Goal: Task Accomplishment & Management: Complete application form

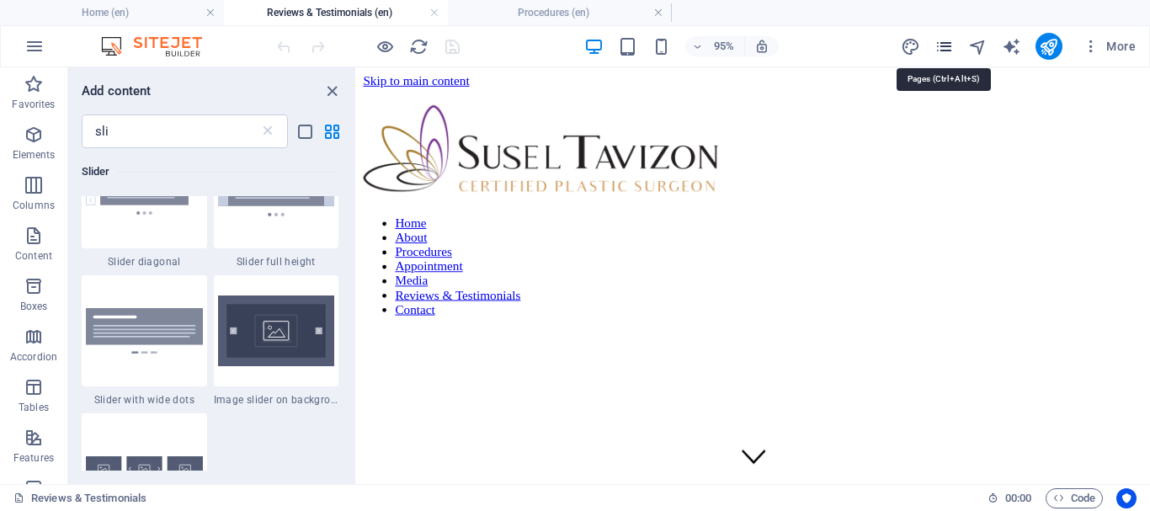
click at [943, 50] on icon "pages" at bounding box center [943, 46] width 19 height 19
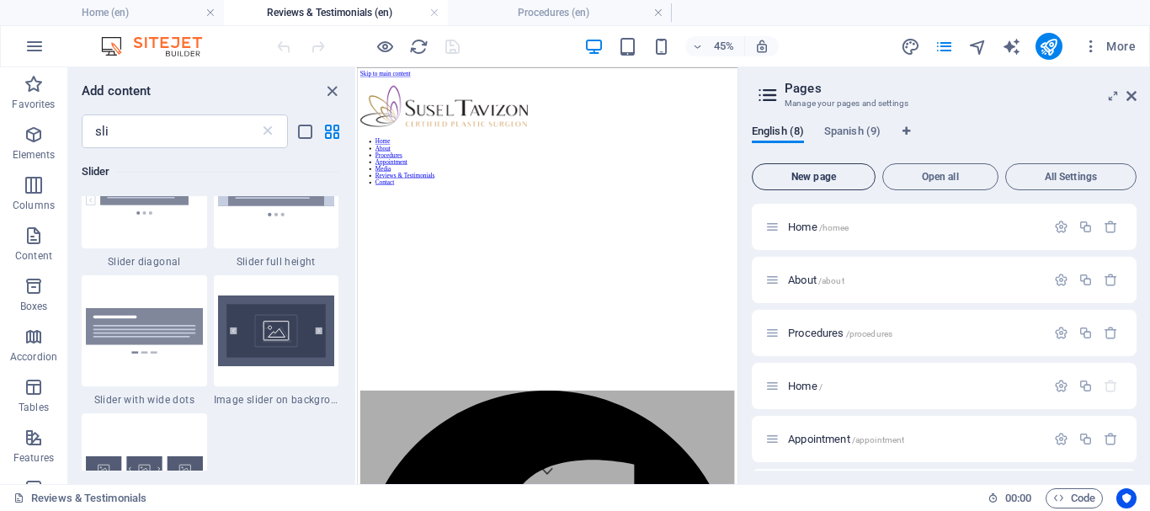
click at [806, 177] on span "New page" at bounding box center [813, 177] width 109 height 10
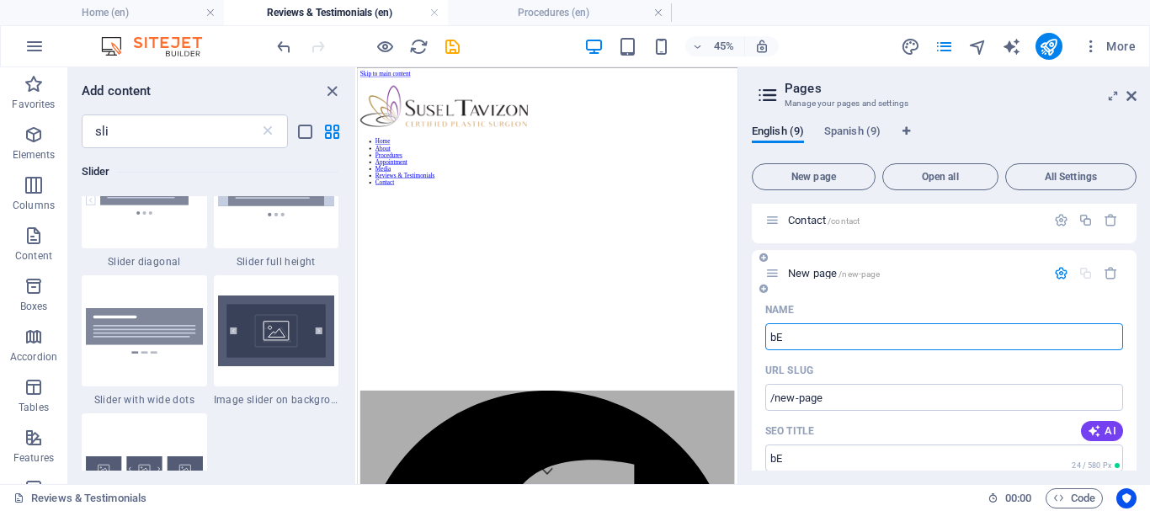
type input "b"
type input "/be"
type input "B"
type input "/"
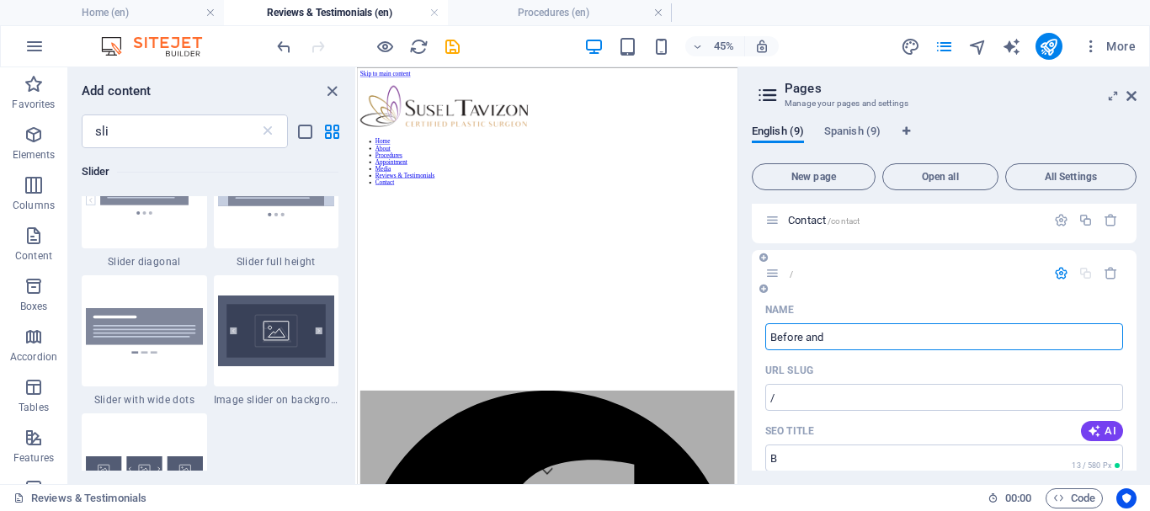
type input "Before and a"
type input "/b"
type input "B"
type input "Before and After"
type input "/before-and"
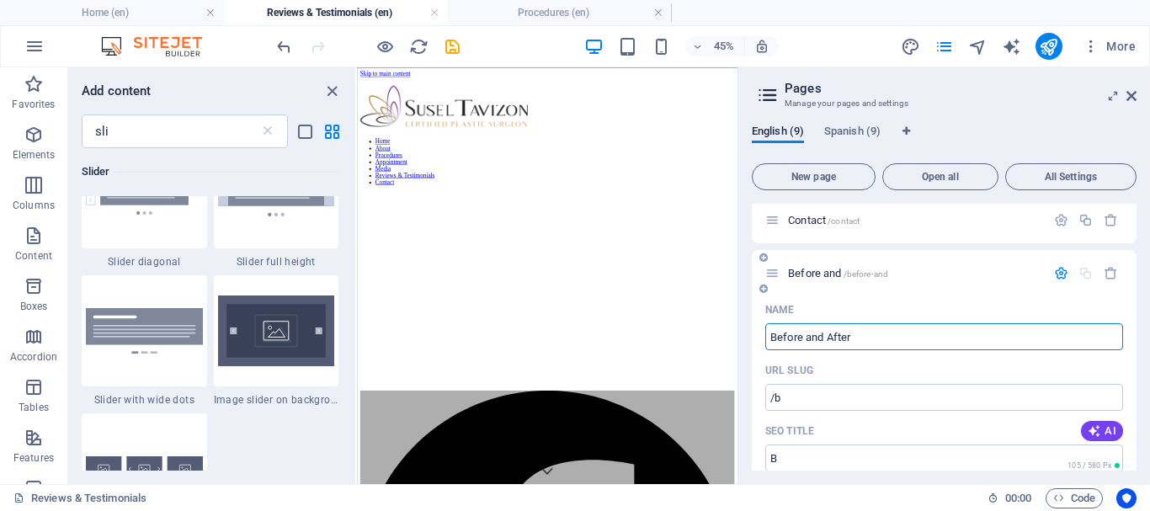
type input "Before and"
type input "Before and After"
type input "/before-and-after"
type input "Before and After"
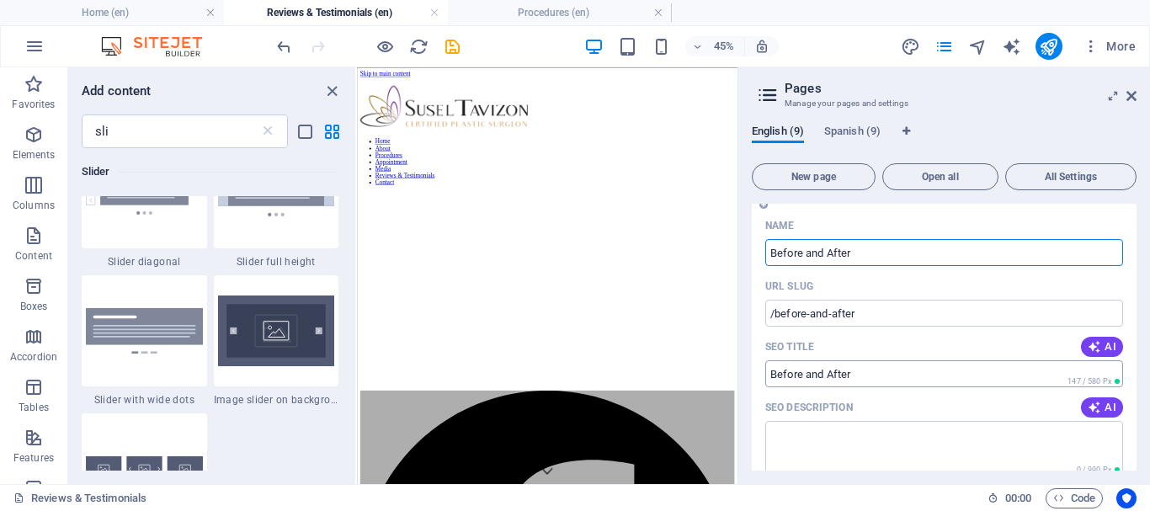
scroll to position [546, 0]
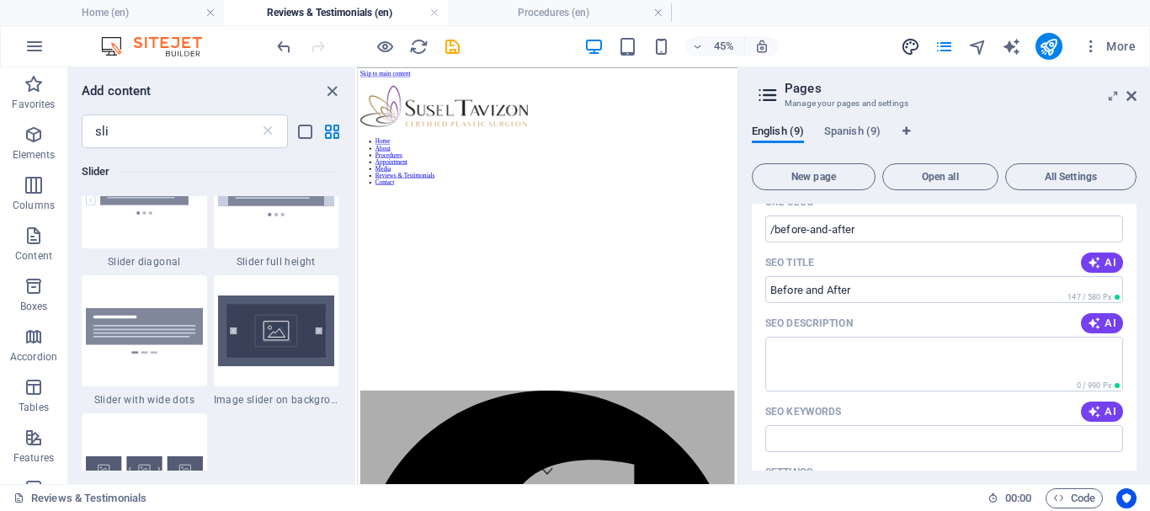
type input "Before and After"
click at [893, 345] on textarea "SEO Description" at bounding box center [944, 364] width 358 height 55
click at [1090, 414] on icon "button" at bounding box center [1093, 411] width 13 height 13
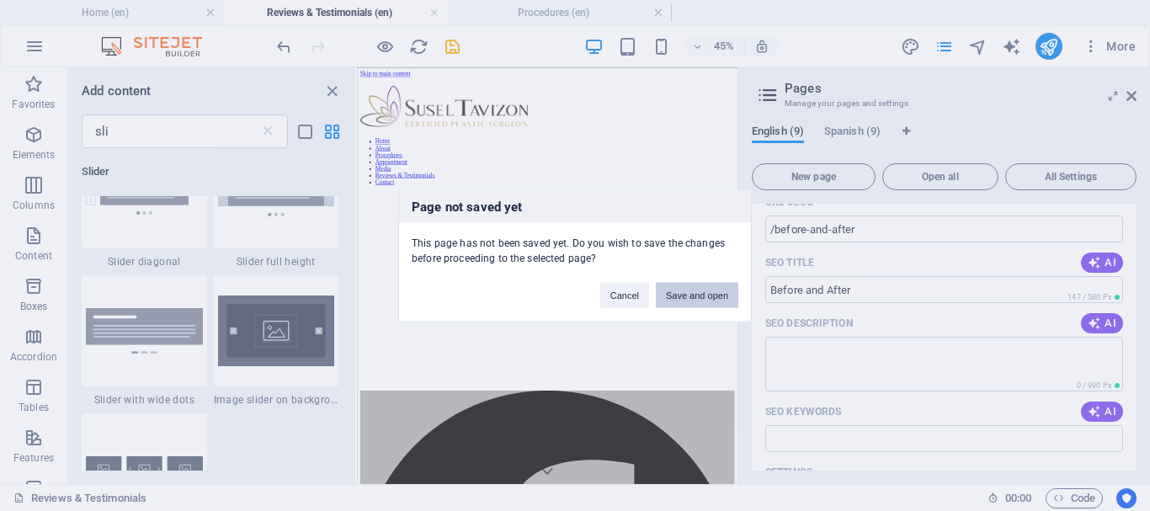
click at [678, 297] on button "Save and open" at bounding box center [697, 294] width 82 height 25
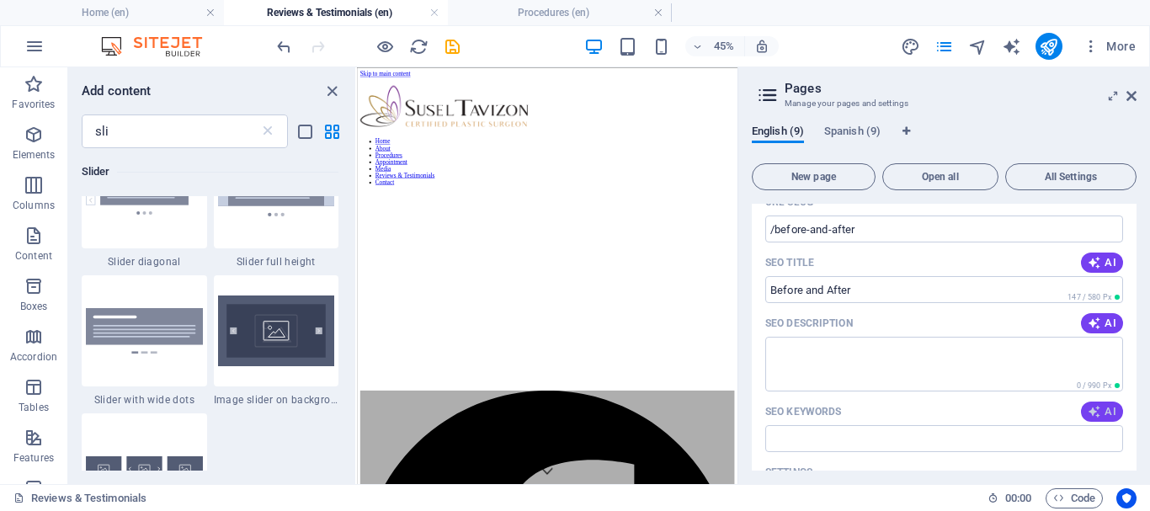
click at [1098, 406] on span "AI" at bounding box center [1101, 411] width 29 height 13
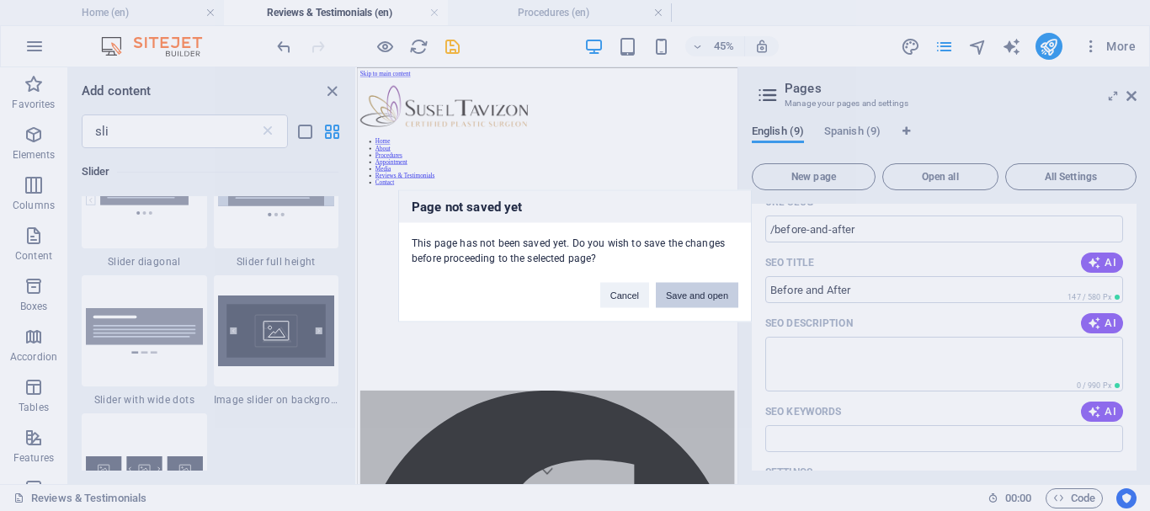
click at [683, 297] on button "Save and open" at bounding box center [697, 294] width 82 height 25
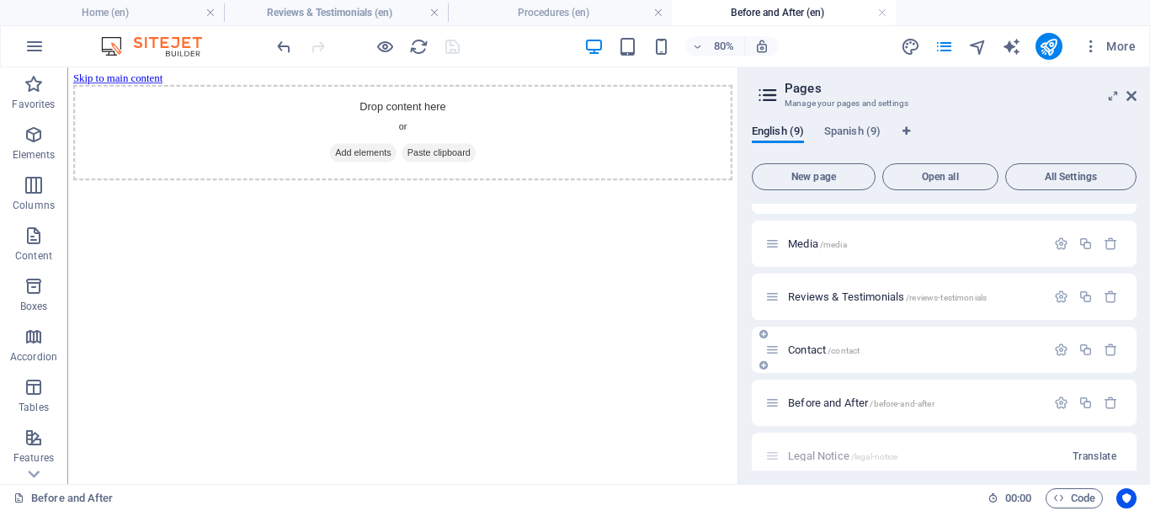
scroll to position [316, 0]
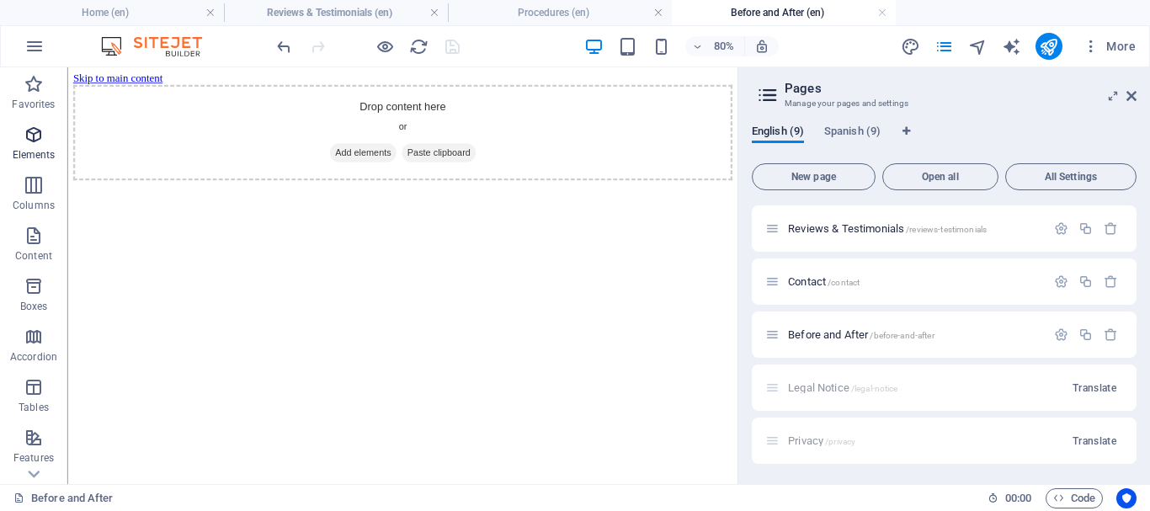
click at [39, 139] on icon "button" at bounding box center [34, 135] width 20 height 20
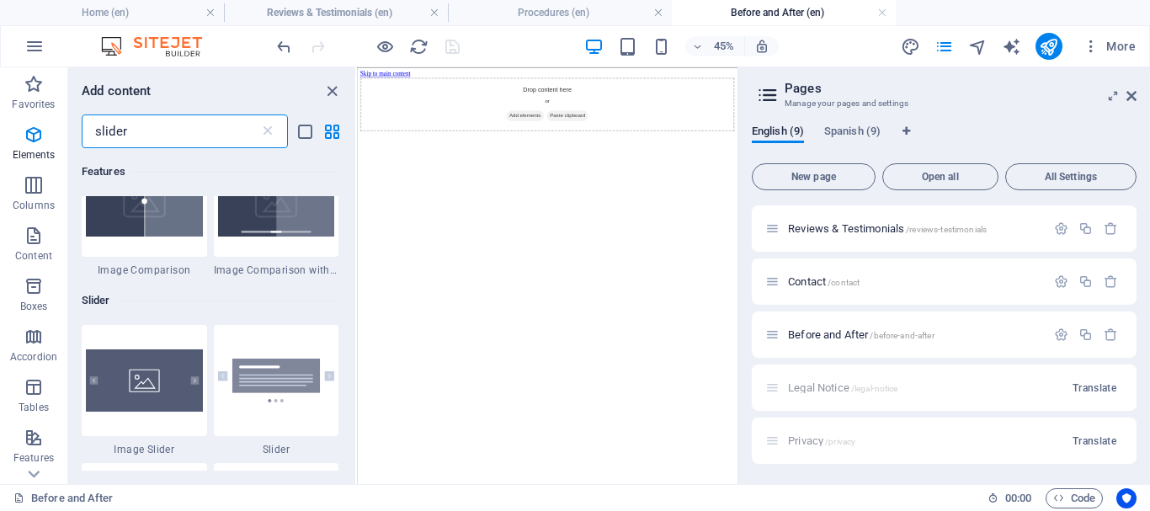
scroll to position [0, 0]
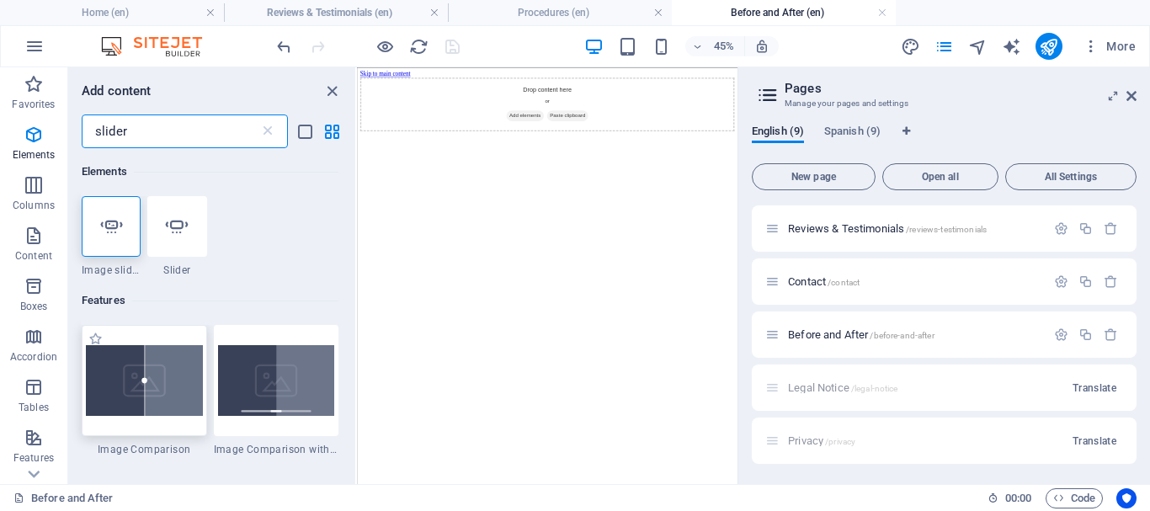
type input "slider"
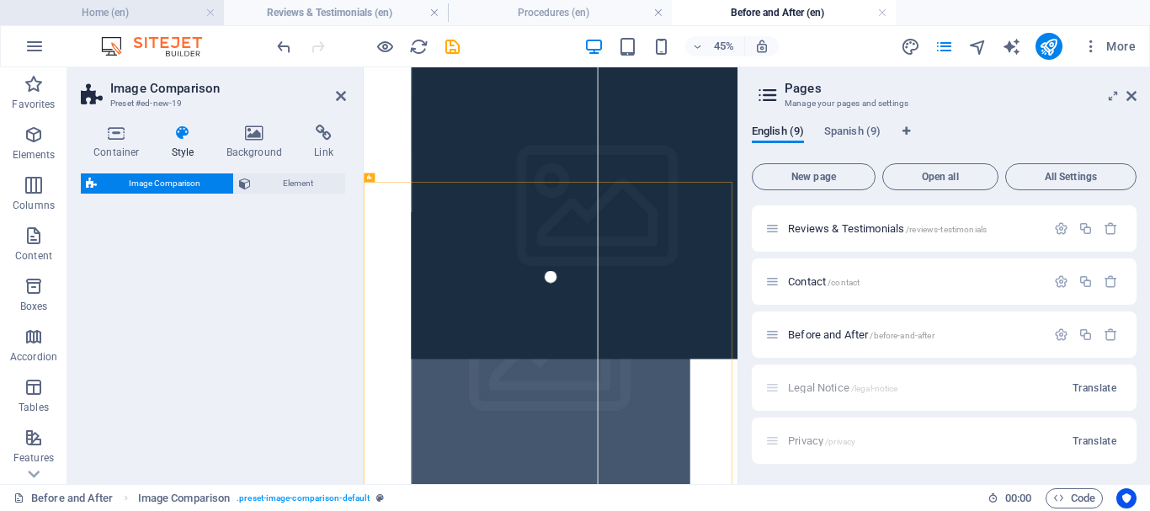
click at [121, 7] on h4 "Home (en)" at bounding box center [112, 12] width 224 height 19
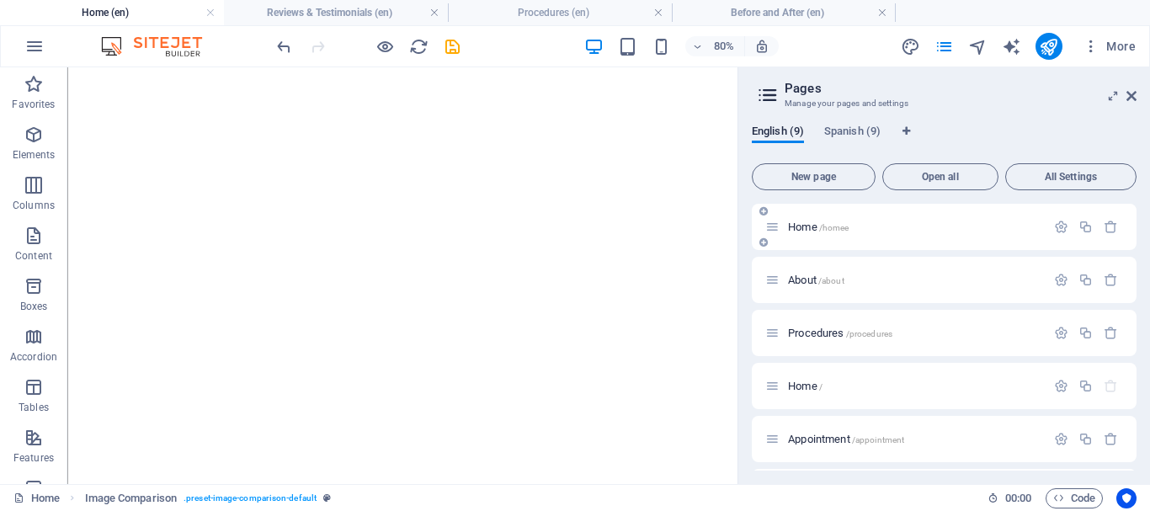
click at [962, 228] on p "Home /homee" at bounding box center [914, 226] width 252 height 11
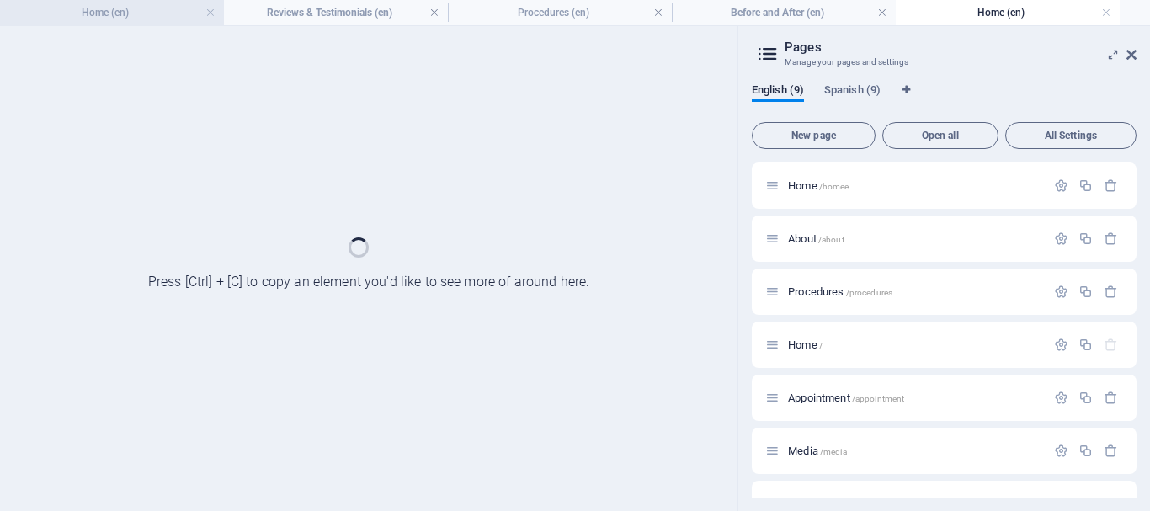
click at [150, 14] on h4 "Home (en)" at bounding box center [112, 12] width 224 height 19
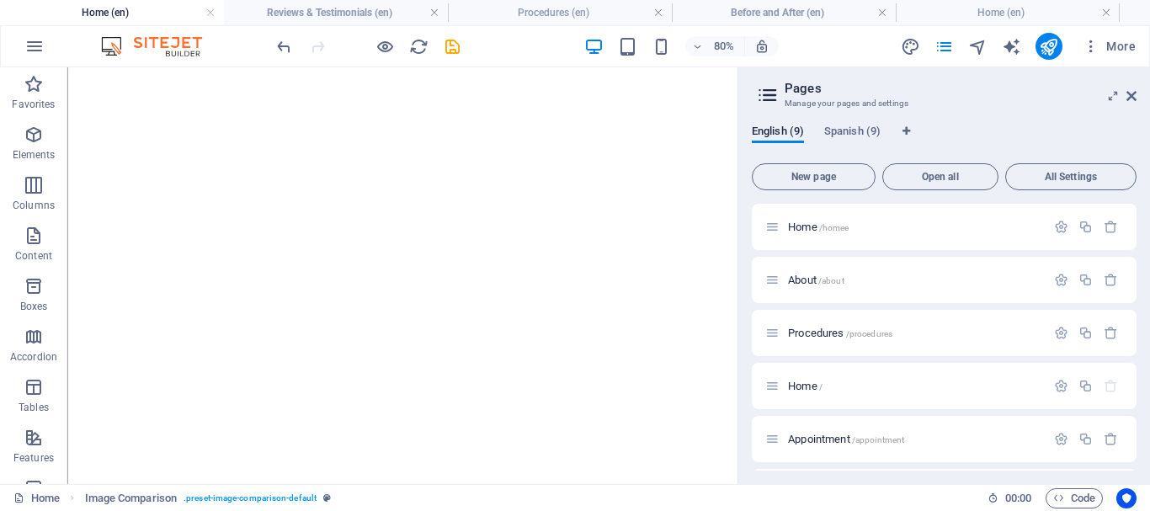
click at [210, 12] on link at bounding box center [210, 13] width 10 height 16
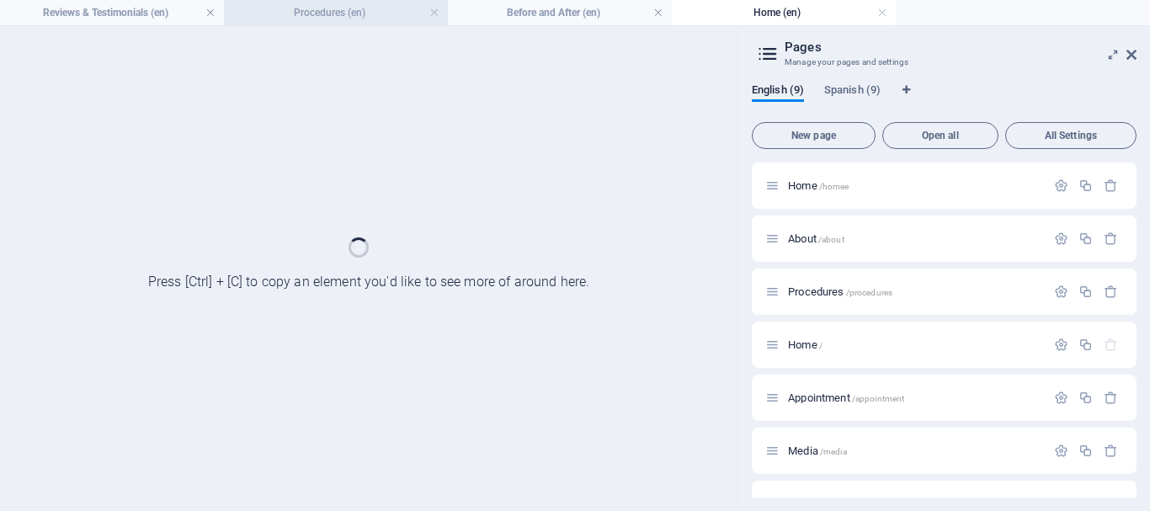
click at [353, 13] on h4 "Procedures (en)" at bounding box center [336, 12] width 224 height 19
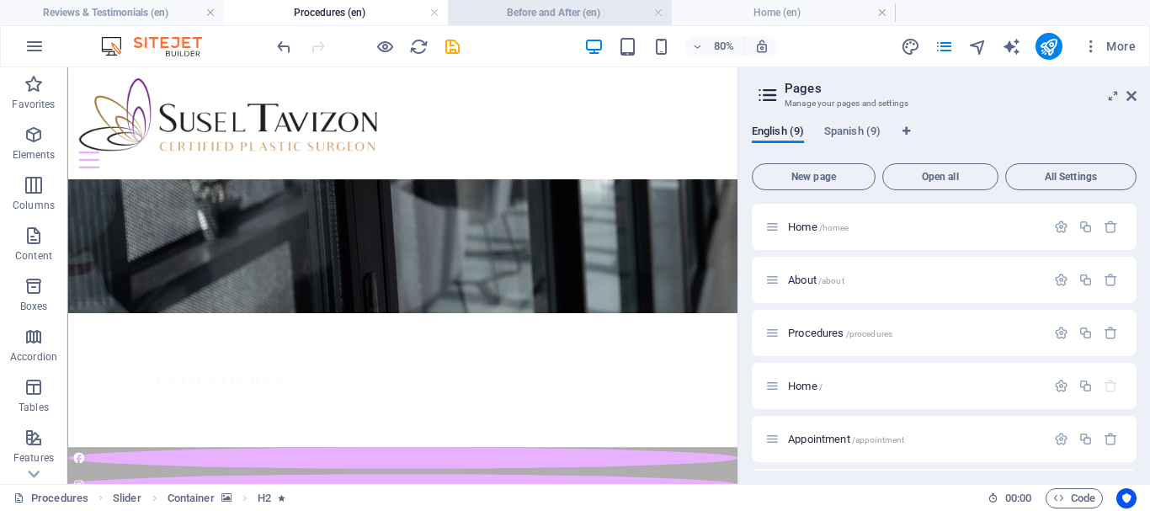
click at [547, 14] on h4 "Before and After (en)" at bounding box center [560, 12] width 224 height 19
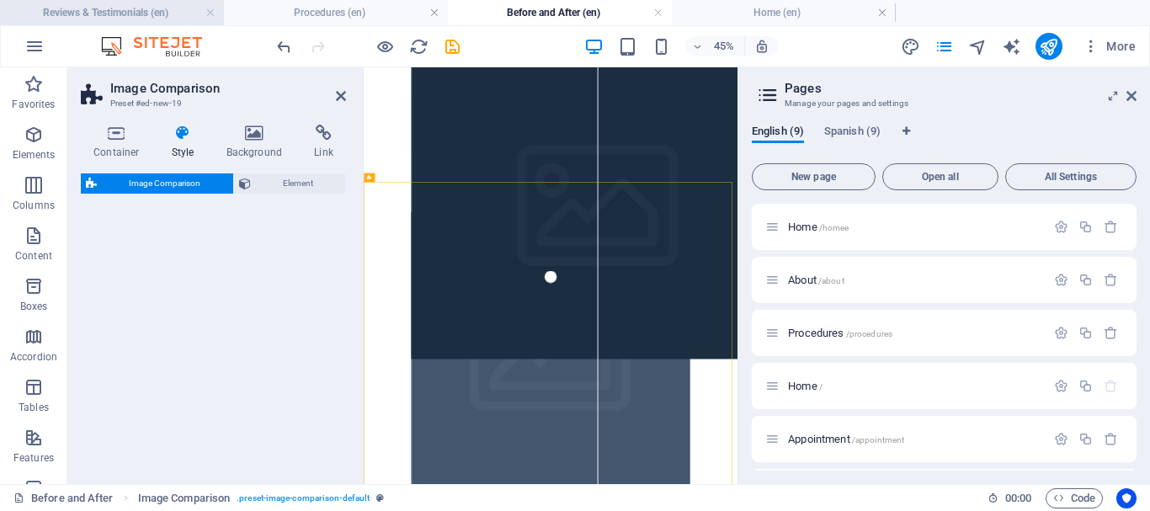
click at [38, 143] on icon "button" at bounding box center [34, 135] width 20 height 20
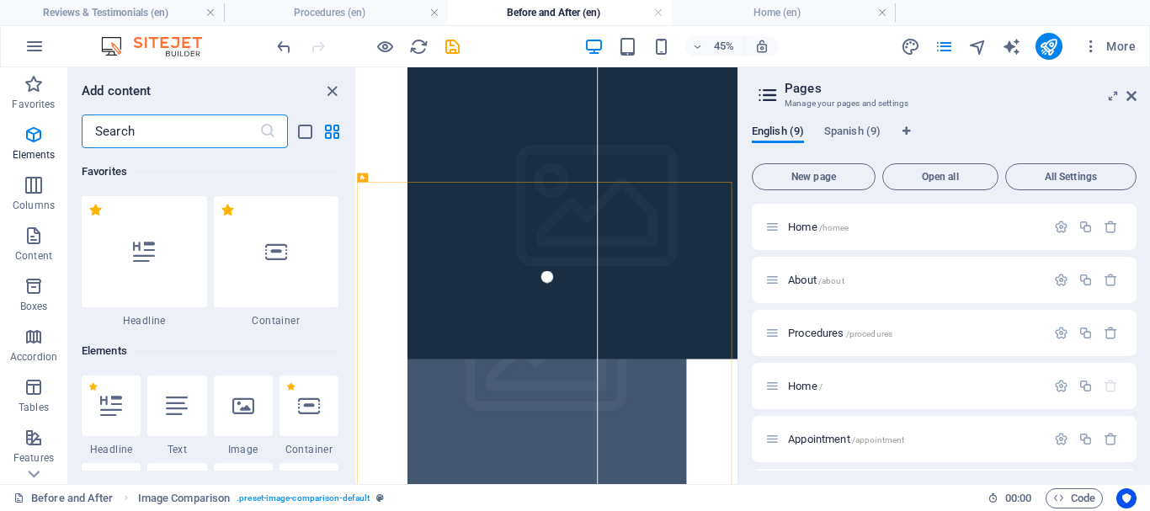
scroll to position [179, 0]
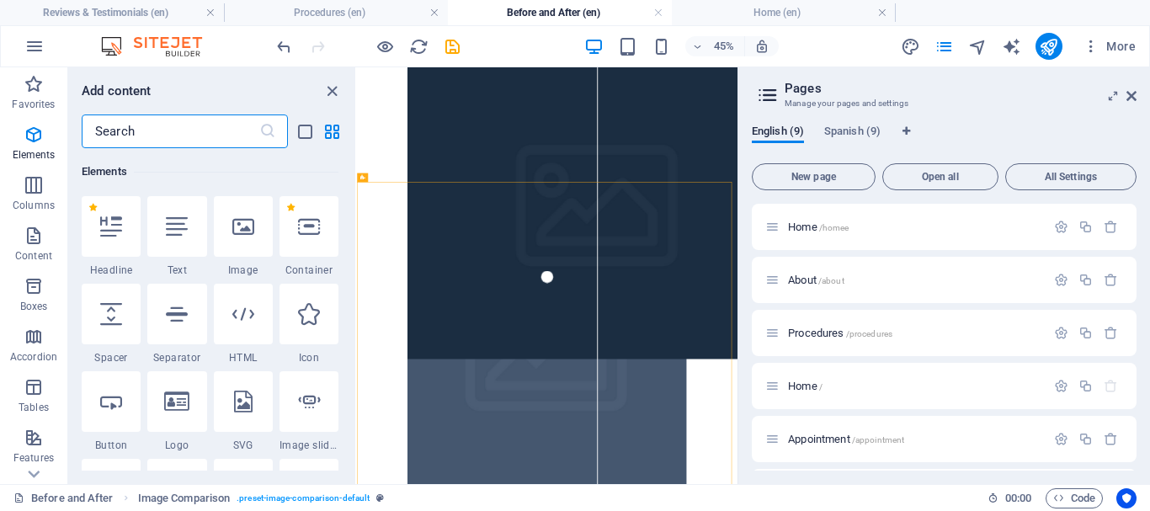
click at [165, 128] on input "text" at bounding box center [171, 131] width 178 height 34
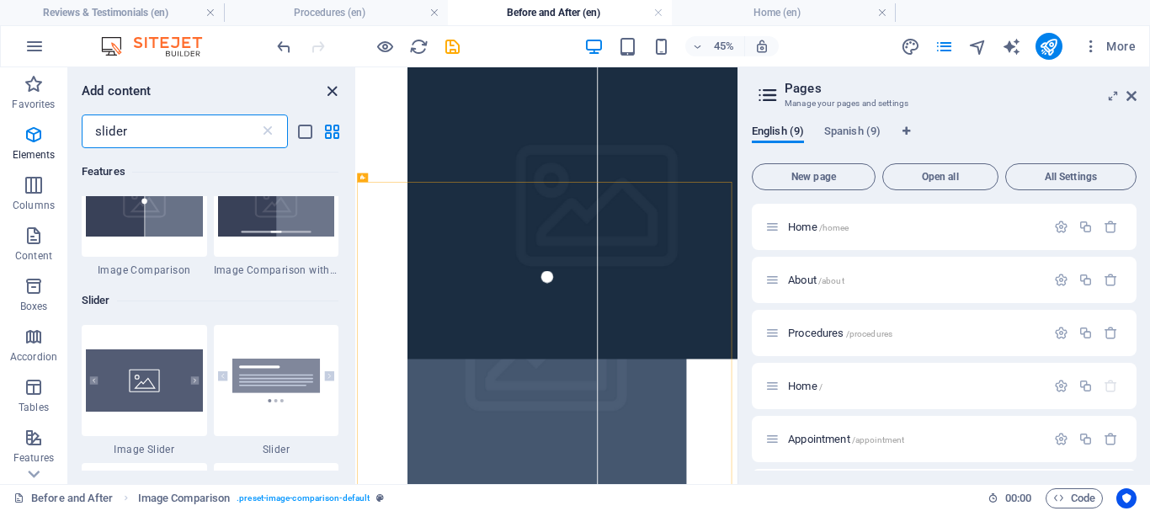
scroll to position [0, 0]
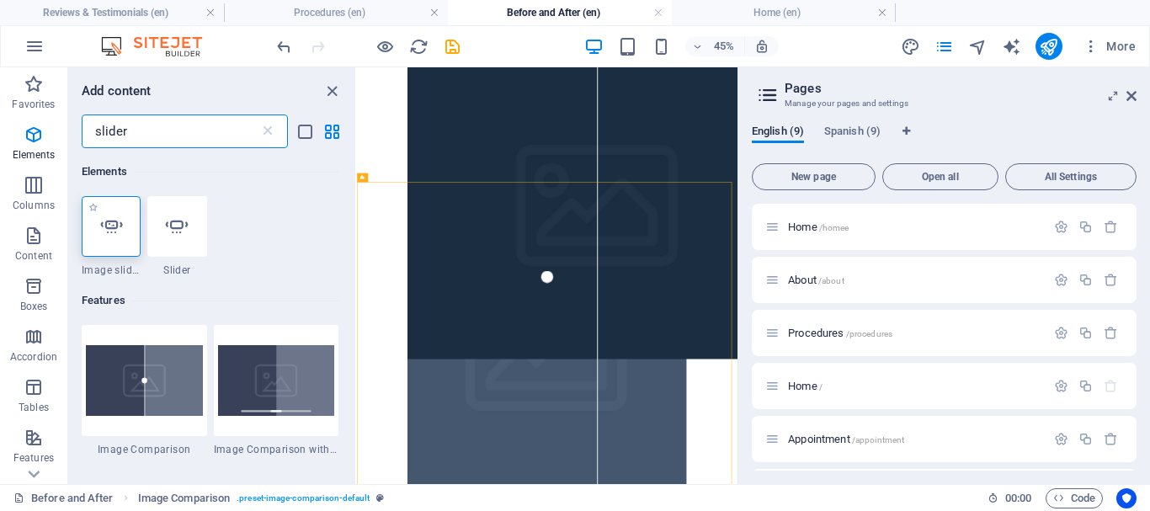
type input "slider"
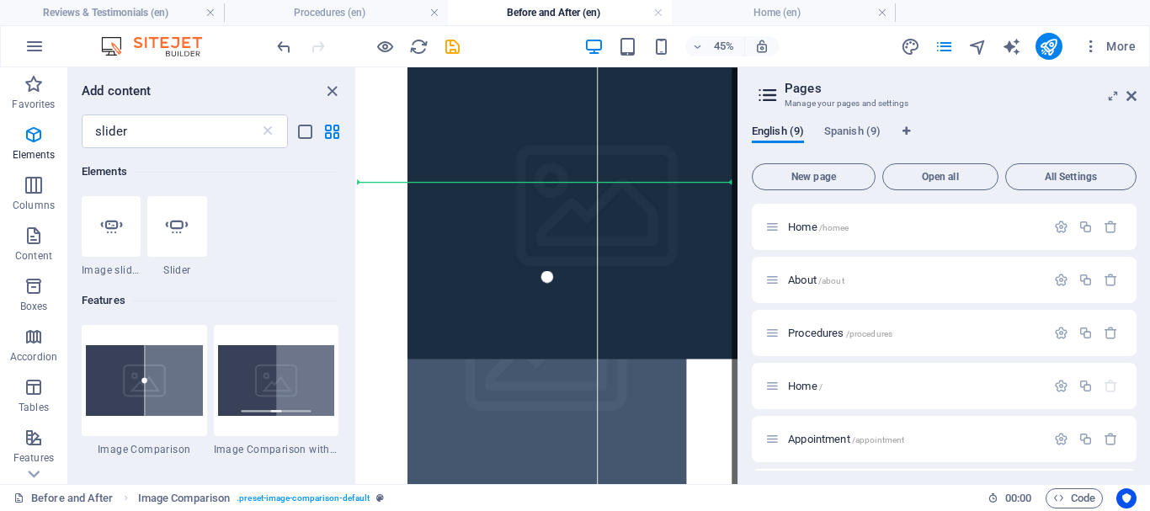
select select "ms"
select select "s"
select select "progressive"
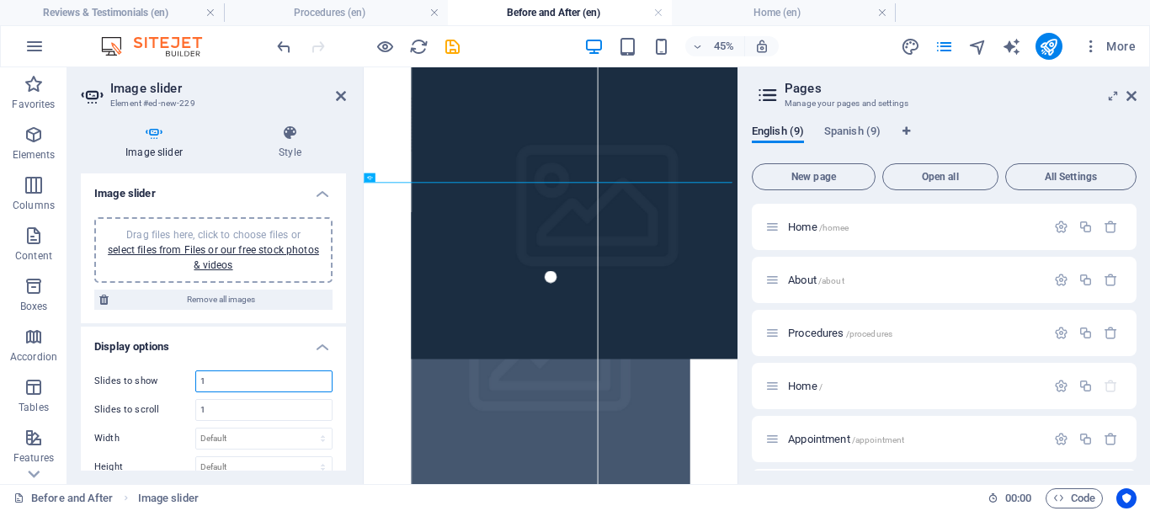
drag, startPoint x: 225, startPoint y: 378, endPoint x: 187, endPoint y: 368, distance: 39.2
click at [187, 368] on div "Slides to show 1 Slides to scroll 1 Width Default px % rem em vw vh Height Defa…" at bounding box center [213, 520] width 265 height 326
type input "6"
click at [214, 256] on div "Drag files here, click to choose files or select files from Files or our free s…" at bounding box center [213, 249] width 218 height 45
click at [1132, 96] on icon at bounding box center [1131, 95] width 10 height 13
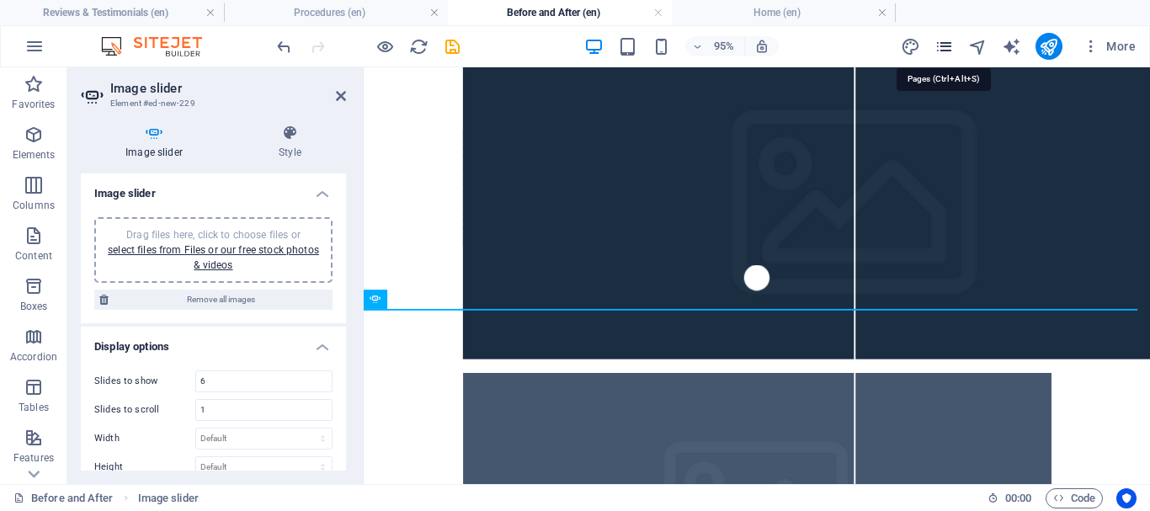
click at [943, 49] on icon "pages" at bounding box center [943, 46] width 19 height 19
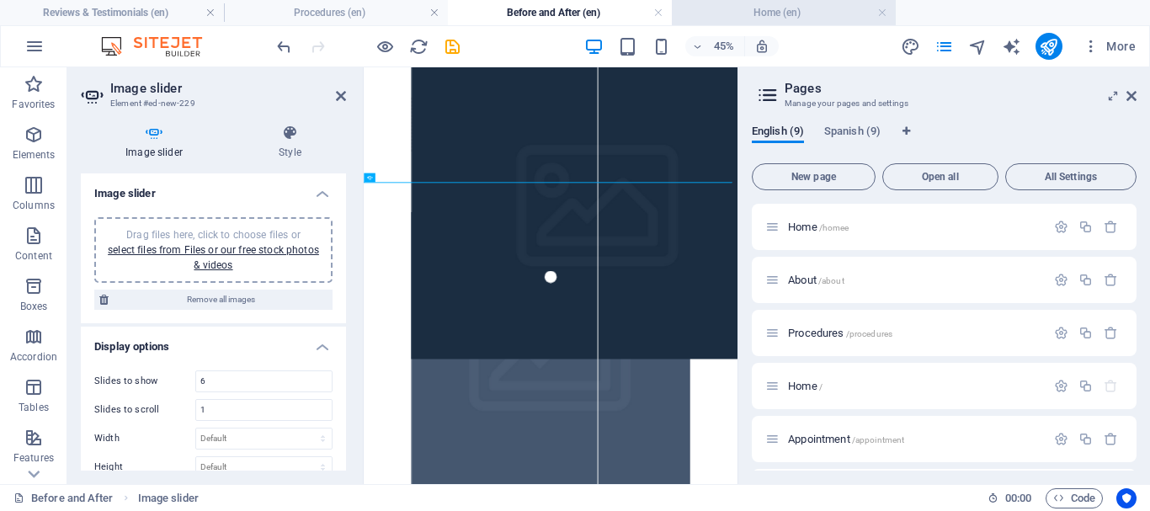
click at [734, 11] on h4 "Home (en)" at bounding box center [784, 12] width 224 height 19
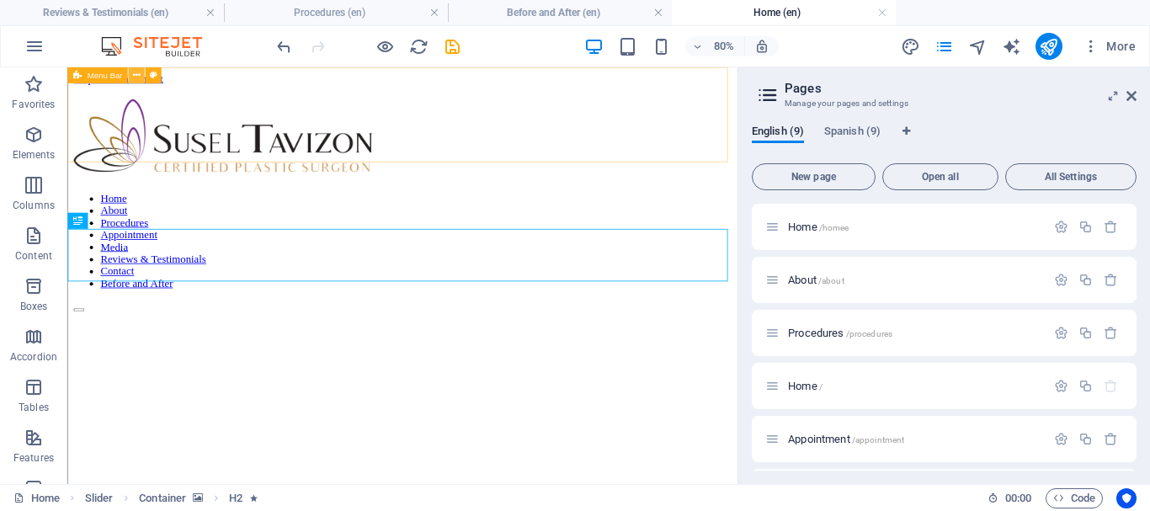
click at [136, 74] on icon at bounding box center [136, 75] width 8 height 14
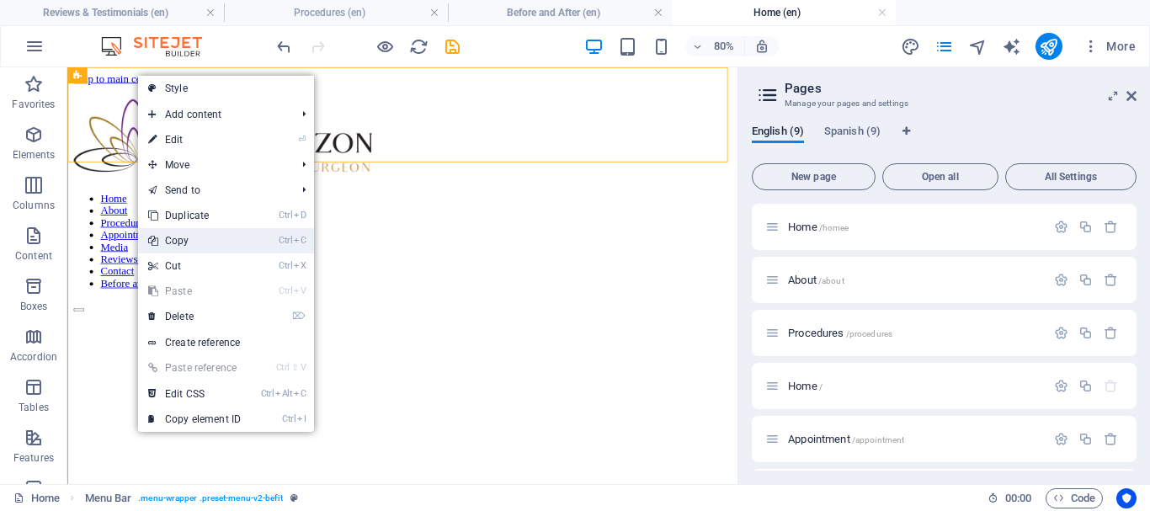
click at [182, 241] on link "Ctrl C Copy" at bounding box center [194, 240] width 113 height 25
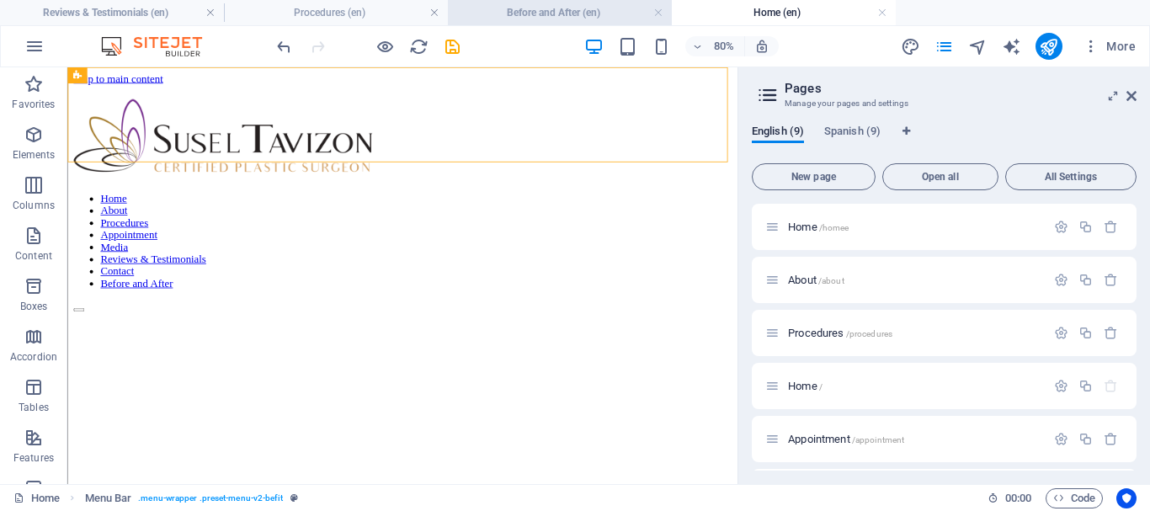
click at [565, 6] on h4 "Before and After (en)" at bounding box center [560, 12] width 224 height 19
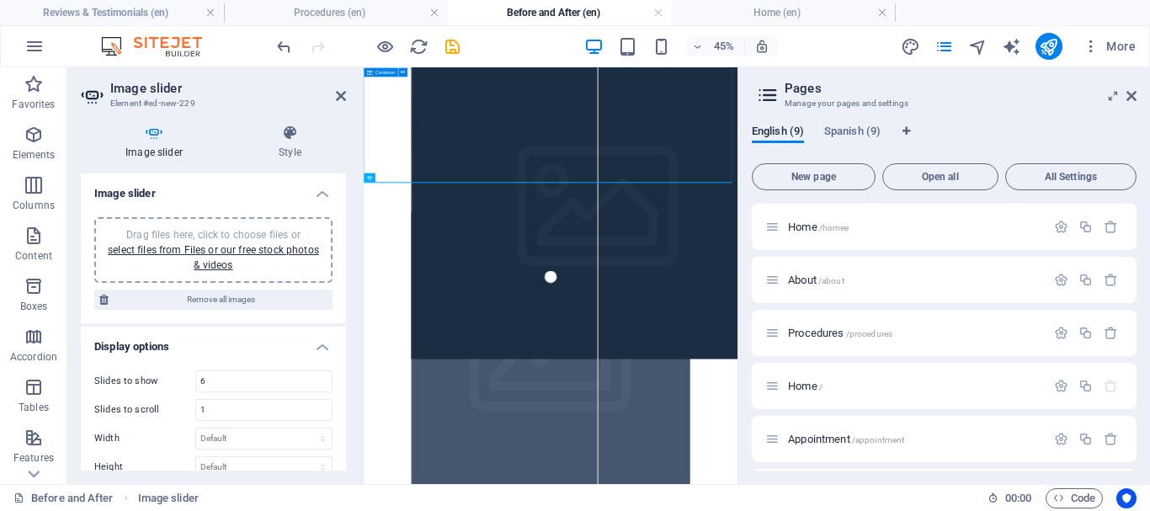
click at [428, 115] on div "Drop content here or Add elements Paste clipboard" at bounding box center [779, 194] width 831 height 254
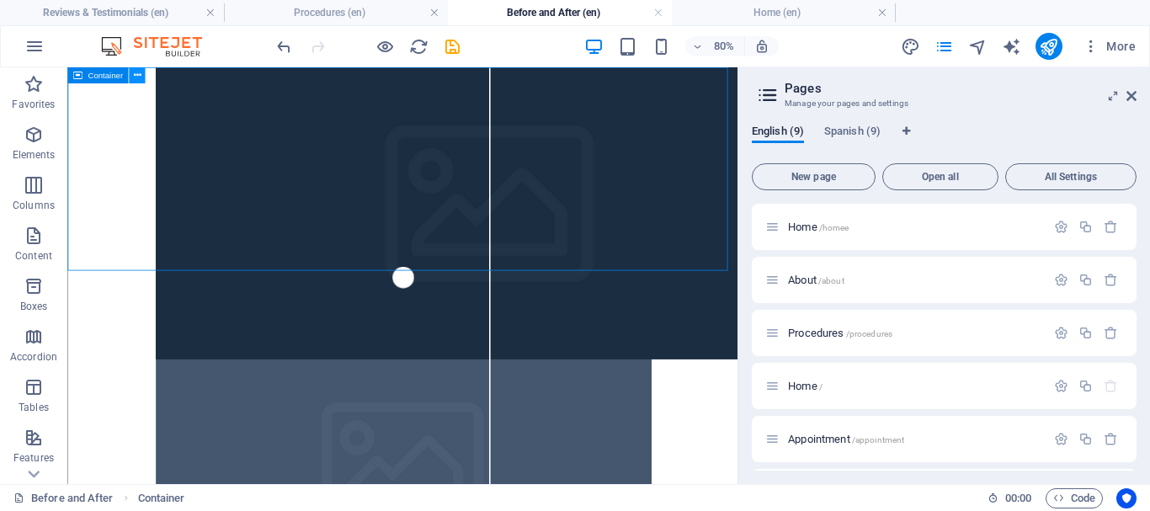
click at [140, 75] on icon at bounding box center [137, 75] width 8 height 14
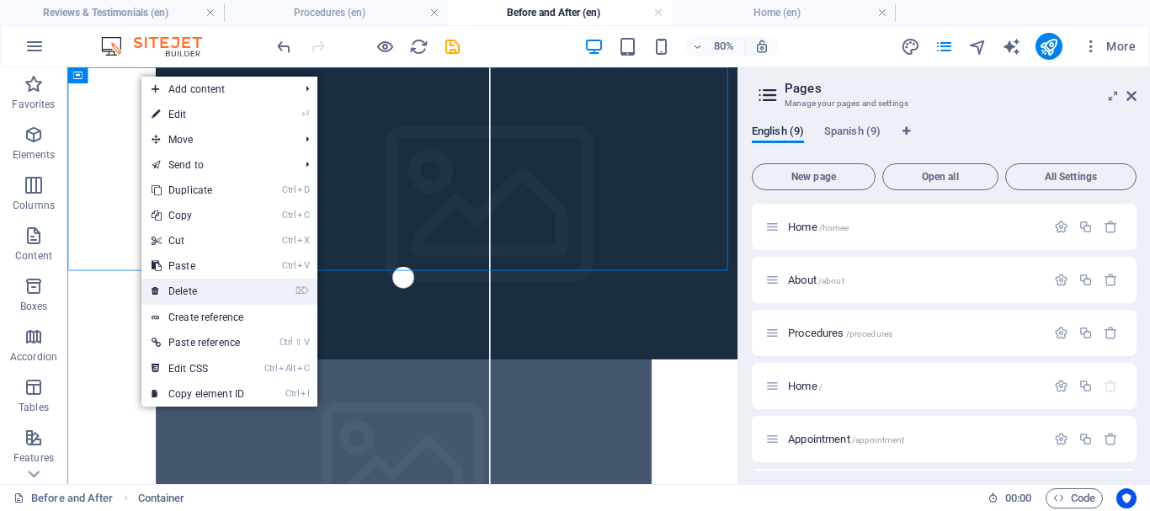
click at [228, 296] on link "⌦ Delete" at bounding box center [197, 291] width 113 height 25
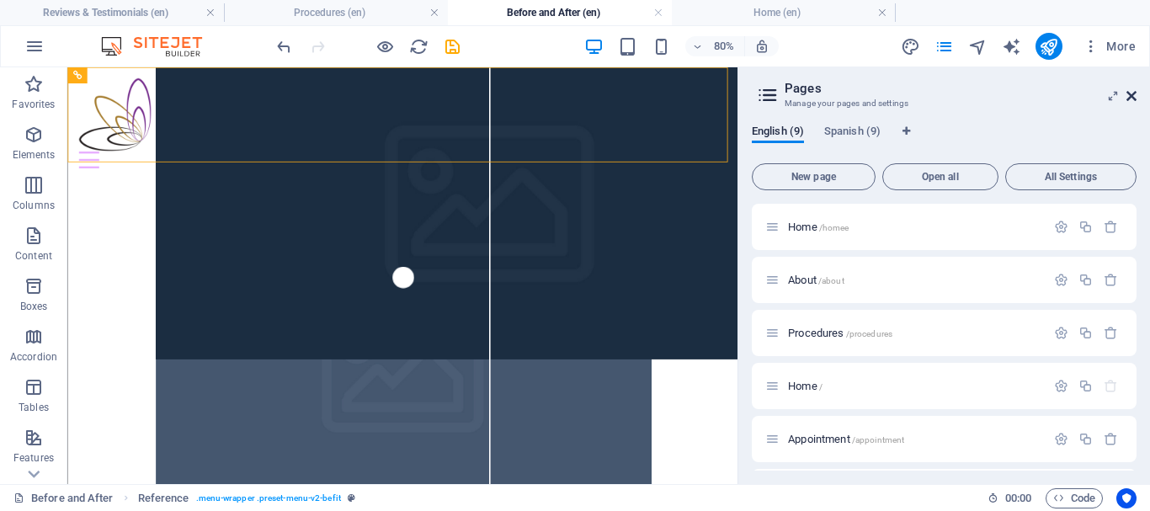
click at [1128, 91] on icon at bounding box center [1131, 95] width 10 height 13
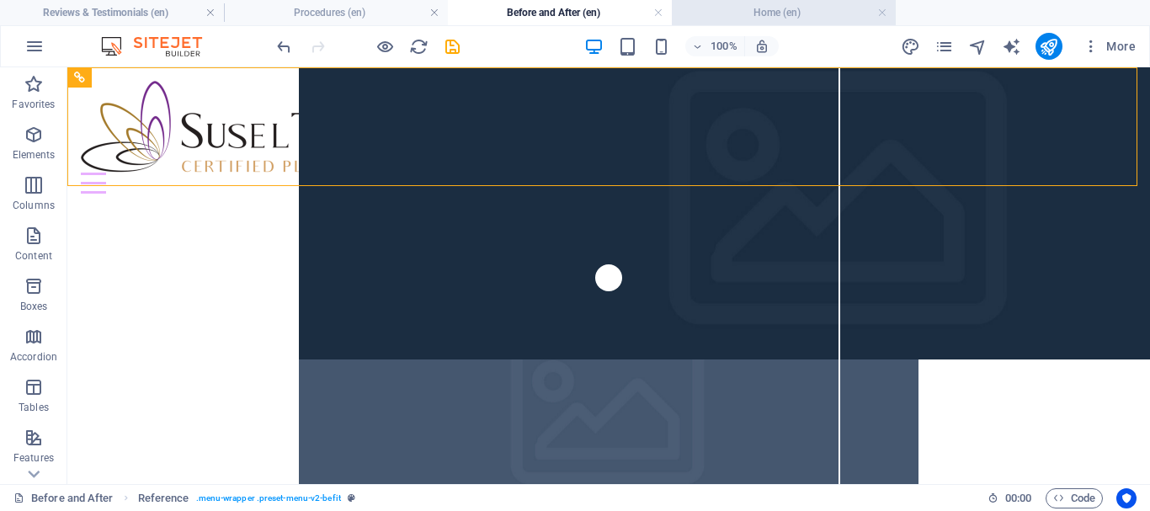
click at [790, 14] on h4 "Home (en)" at bounding box center [784, 12] width 224 height 19
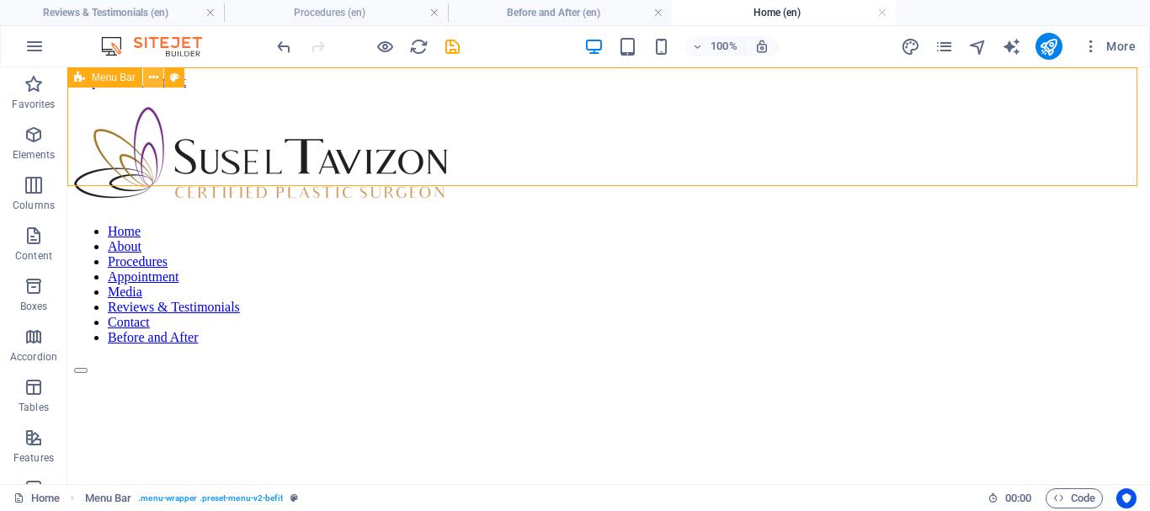
click at [156, 77] on icon at bounding box center [153, 78] width 9 height 18
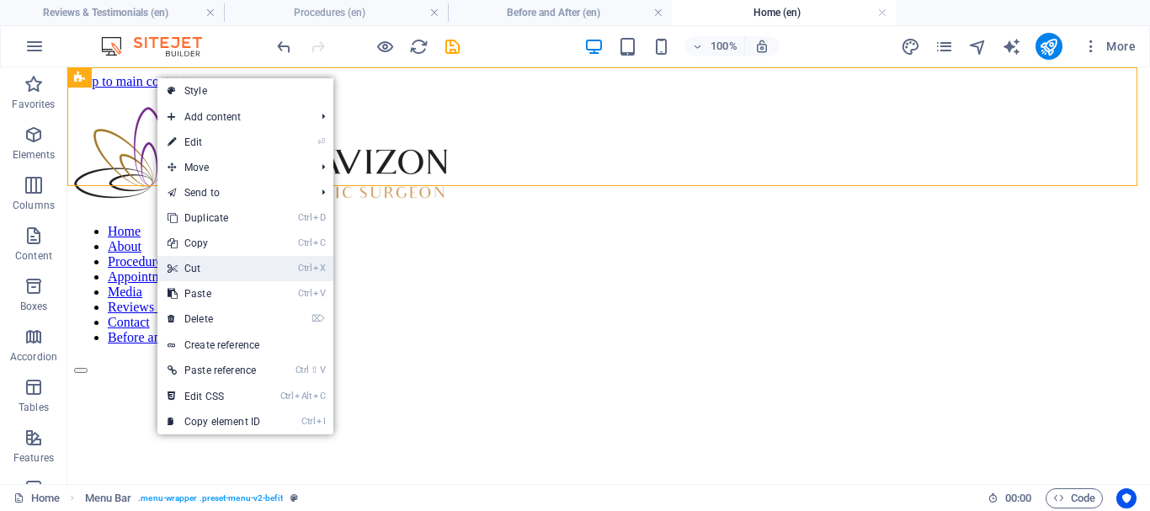
click at [224, 268] on link "Ctrl X Cut" at bounding box center [213, 268] width 113 height 25
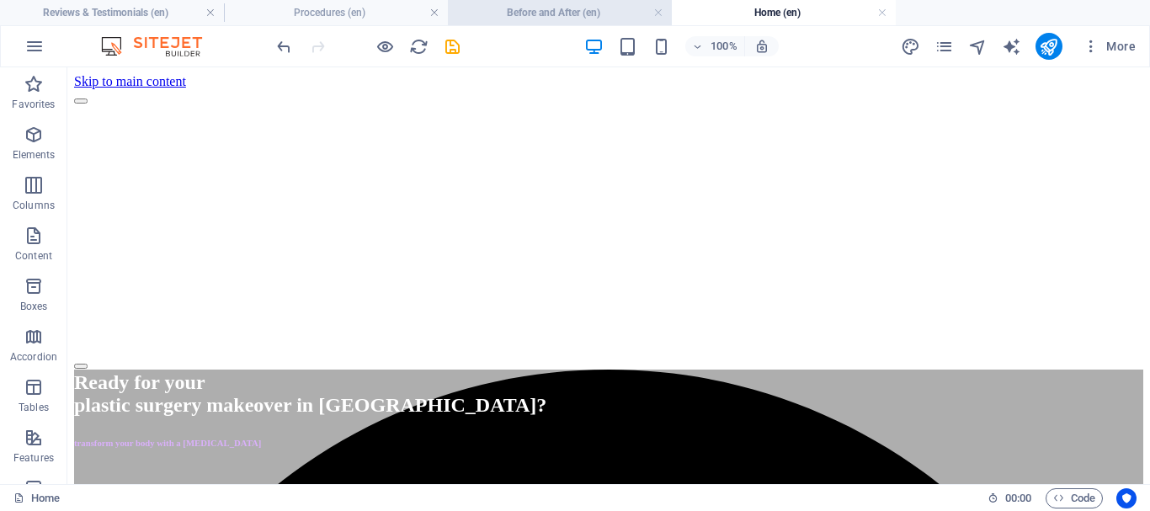
click at [582, 11] on h4 "Before and After (en)" at bounding box center [560, 12] width 224 height 19
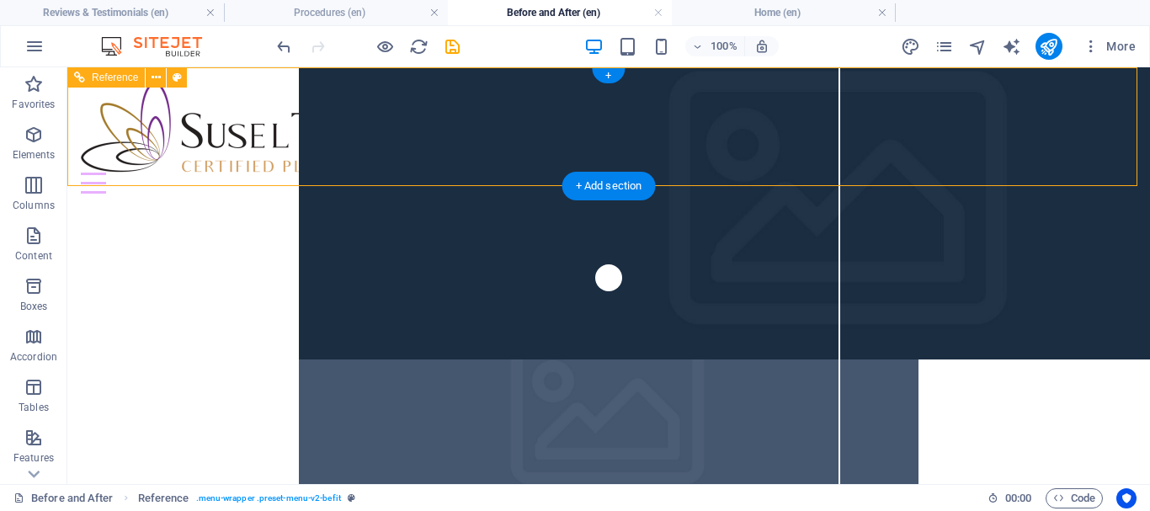
click at [320, 120] on figure at bounding box center [608, 127] width 1055 height 92
click at [1124, 125] on div "Home About Procedures Appointment Media Reviews & Testimonials Contact Before a…" at bounding box center [608, 137] width 1082 height 140
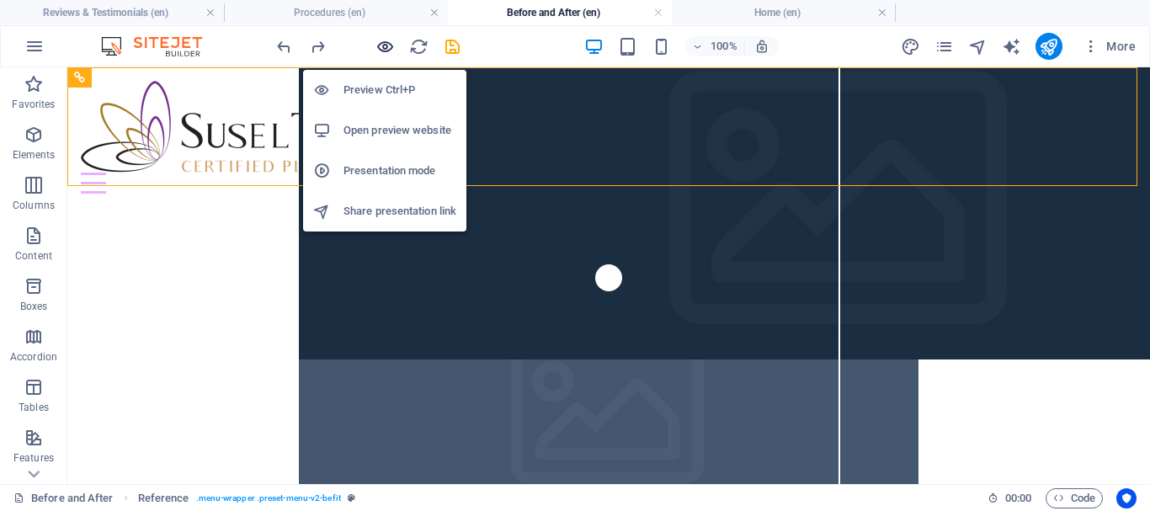
click at [388, 48] on icon "button" at bounding box center [384, 46] width 19 height 19
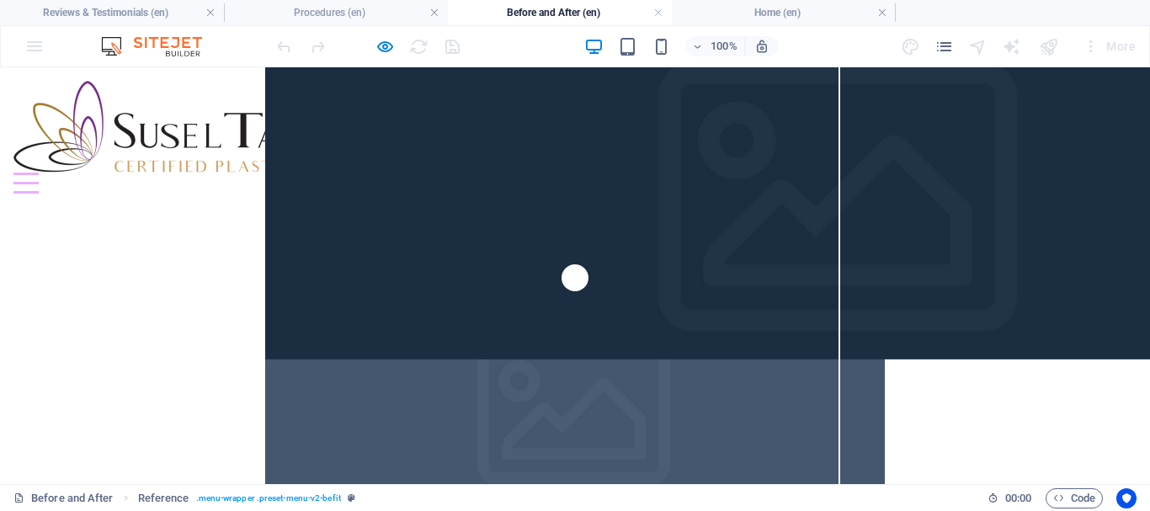
click at [1125, 124] on div "Home About Procedures Appointment Media Reviews & Testimonials Contact Before a…" at bounding box center [575, 137] width 1150 height 140
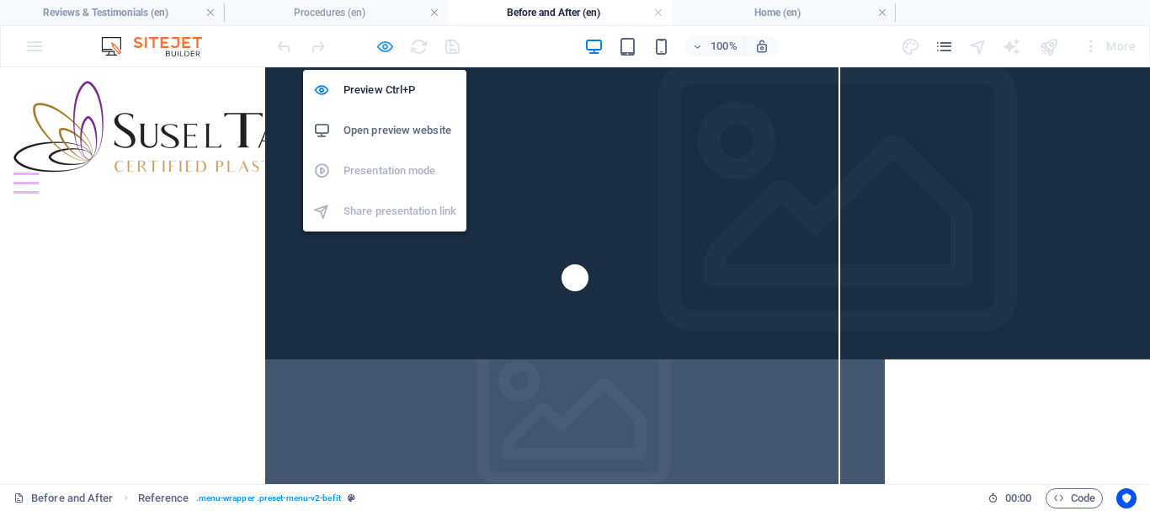
click at [382, 46] on icon "button" at bounding box center [384, 46] width 19 height 19
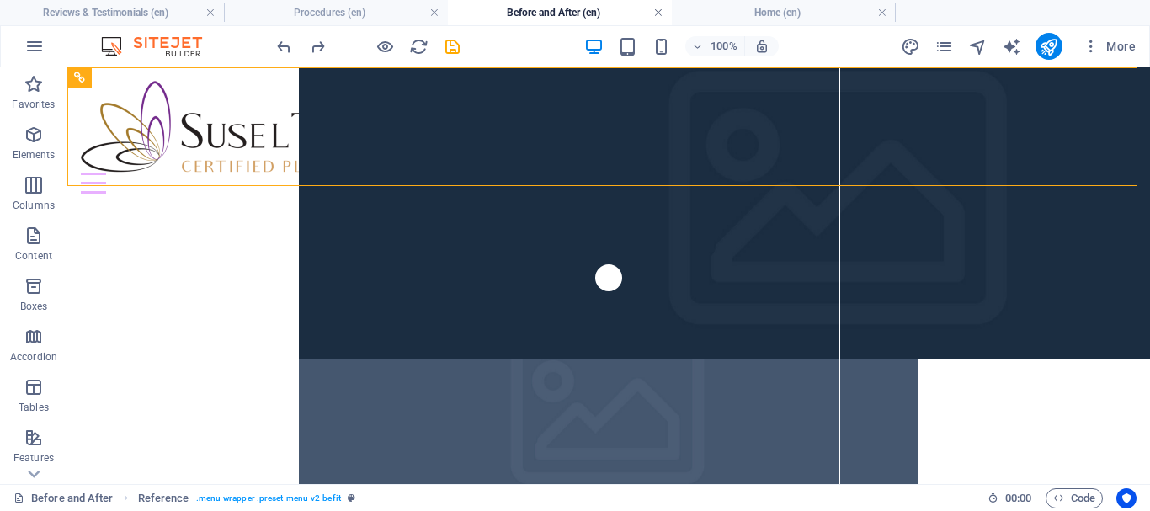
click at [658, 14] on link at bounding box center [658, 13] width 10 height 16
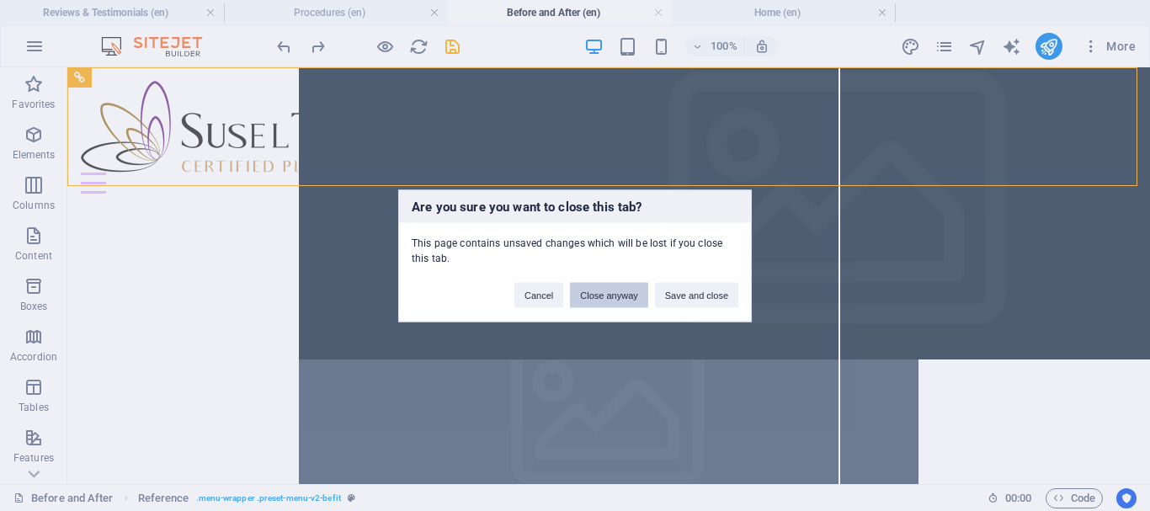
click at [612, 297] on button "Close anyway" at bounding box center [608, 294] width 77 height 25
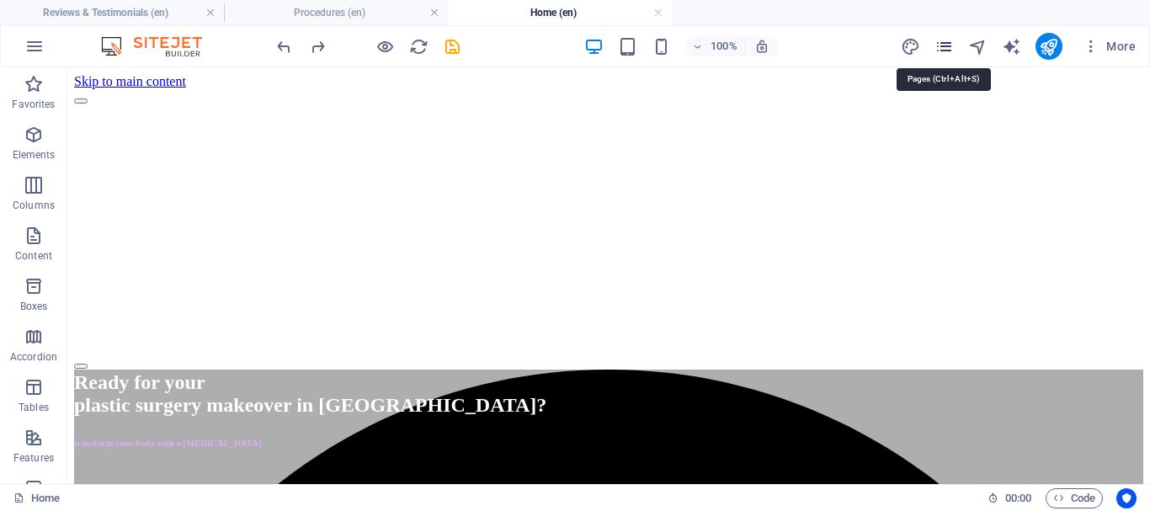
click at [938, 44] on icon "pages" at bounding box center [943, 46] width 19 height 19
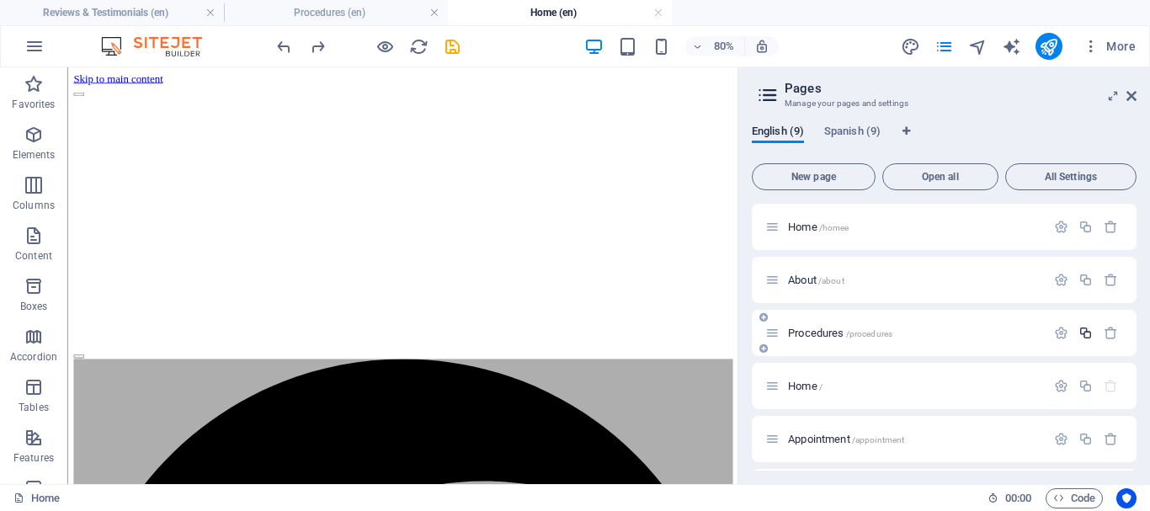
click at [1074, 329] on button "button" at bounding box center [1085, 333] width 24 height 14
type input "Beforee"
type input "/befor"
type input "Befor"
type input "Before&"
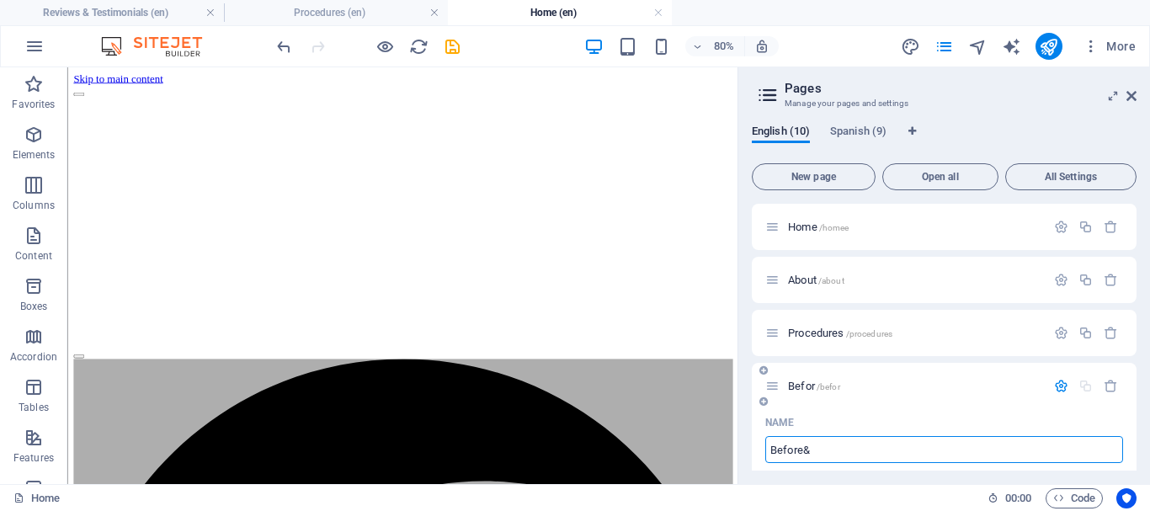
type input "/beforee"
type input "Beforee"
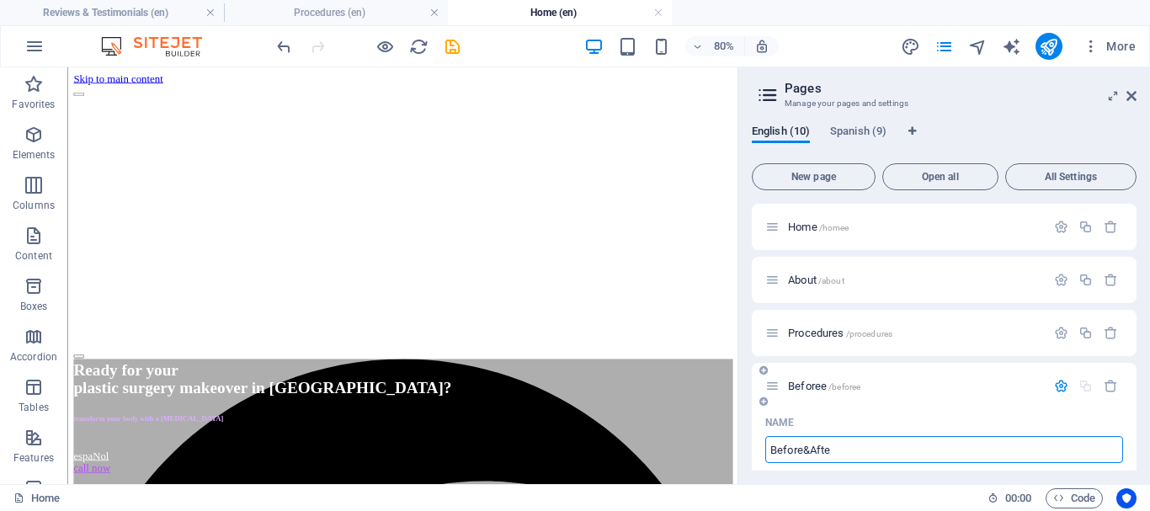
type input "Before&After"
type input "/before"
type input "Before&"
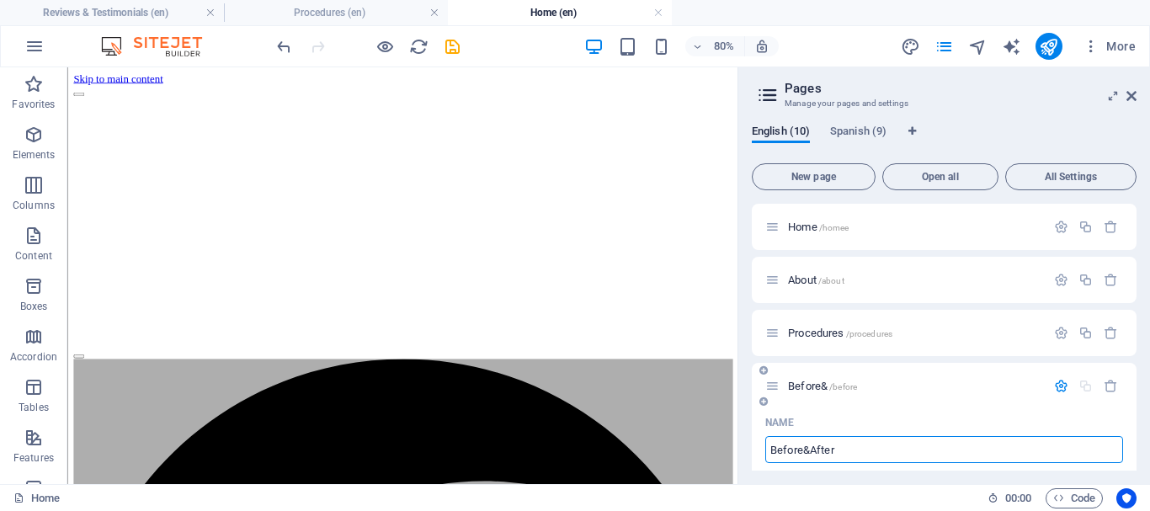
type input "Before&After"
type input "/before-after"
type input "Before&After"
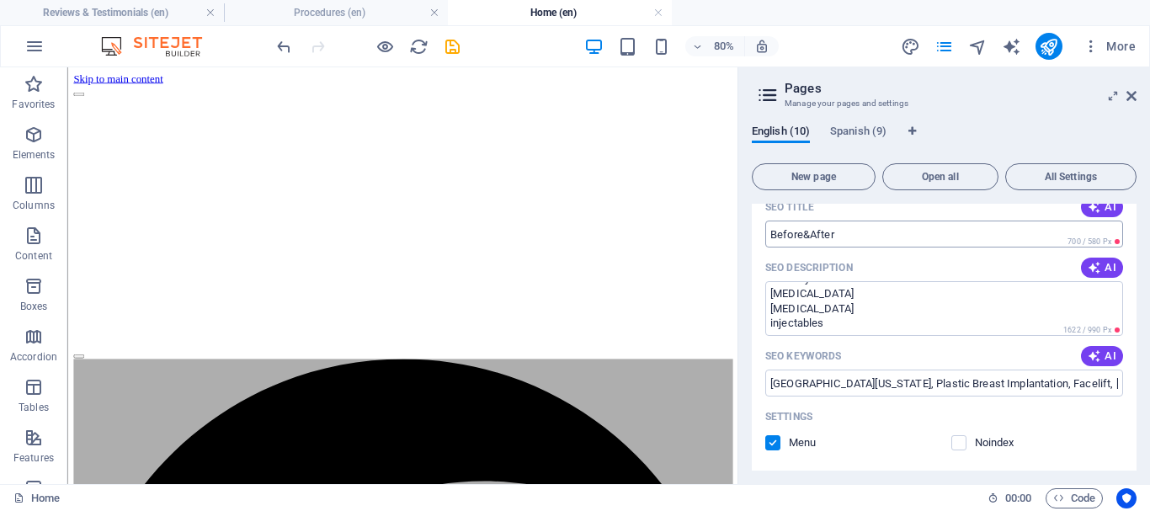
scroll to position [252, 0]
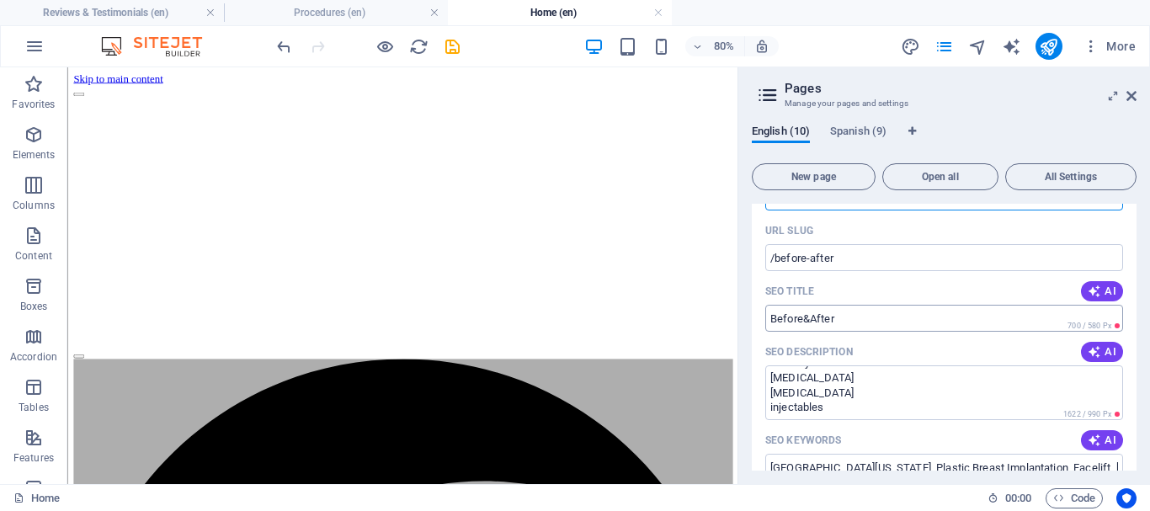
type input "Before&After"
click at [769, 320] on input "Before&After" at bounding box center [944, 318] width 358 height 27
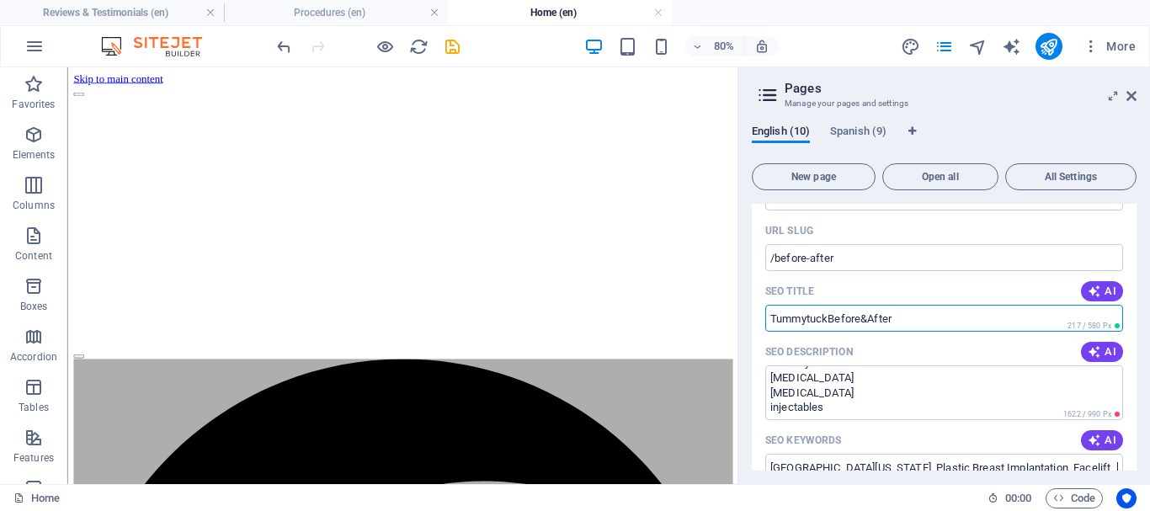
click at [818, 318] on input "TummytuckBefore&After" at bounding box center [944, 318] width 358 height 27
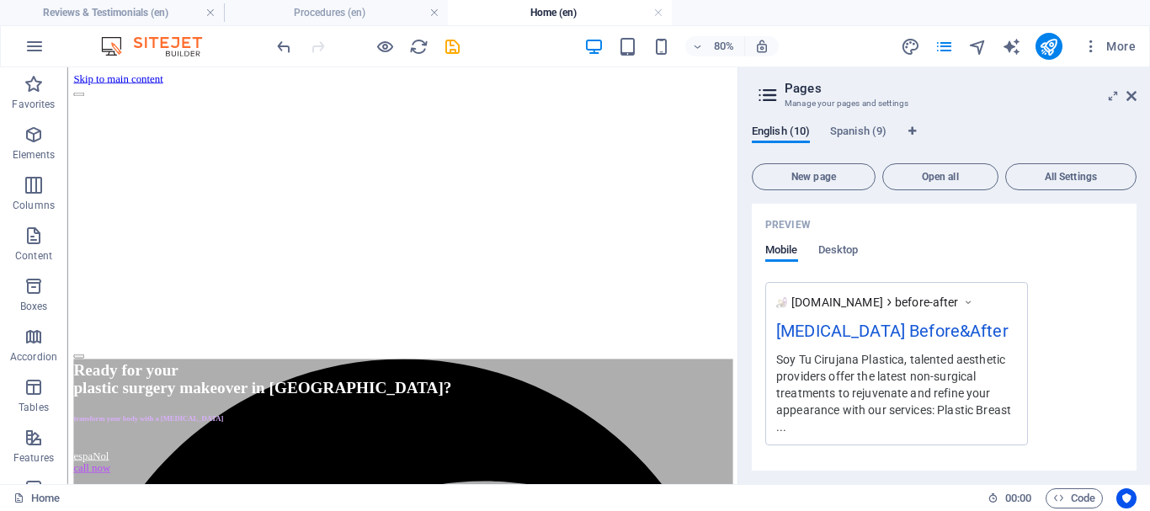
scroll to position [337, 0]
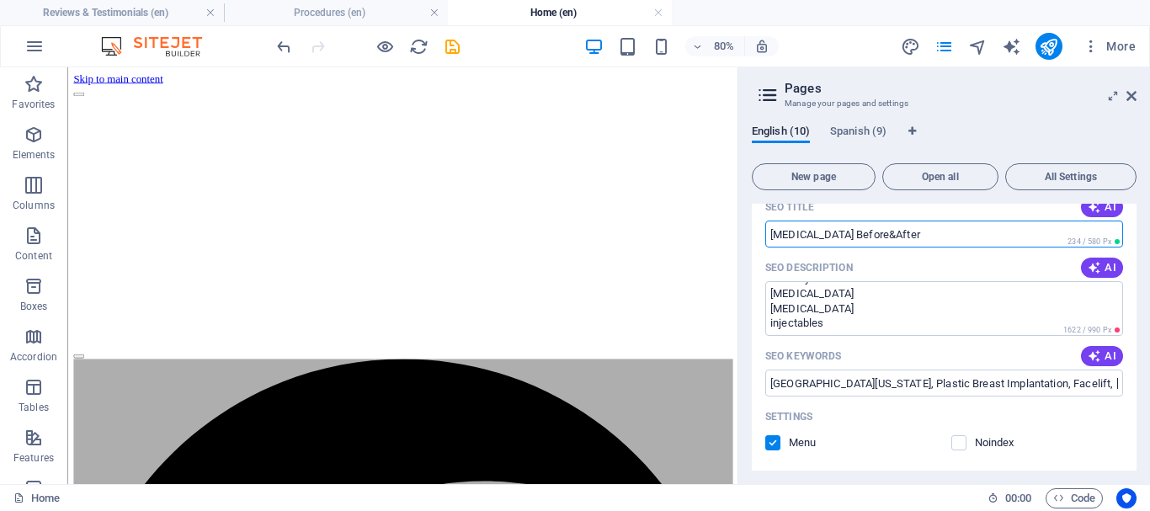
click at [868, 242] on input "[MEDICAL_DATA] Before&After" at bounding box center [944, 233] width 358 height 27
click at [879, 233] on input "[MEDICAL_DATA] Before &After" at bounding box center [944, 233] width 358 height 27
click at [877, 236] on input "[MEDICAL_DATA] Before &After" at bounding box center [944, 233] width 358 height 27
click at [878, 232] on input "[MEDICAL_DATA] Before &After" at bounding box center [944, 233] width 358 height 27
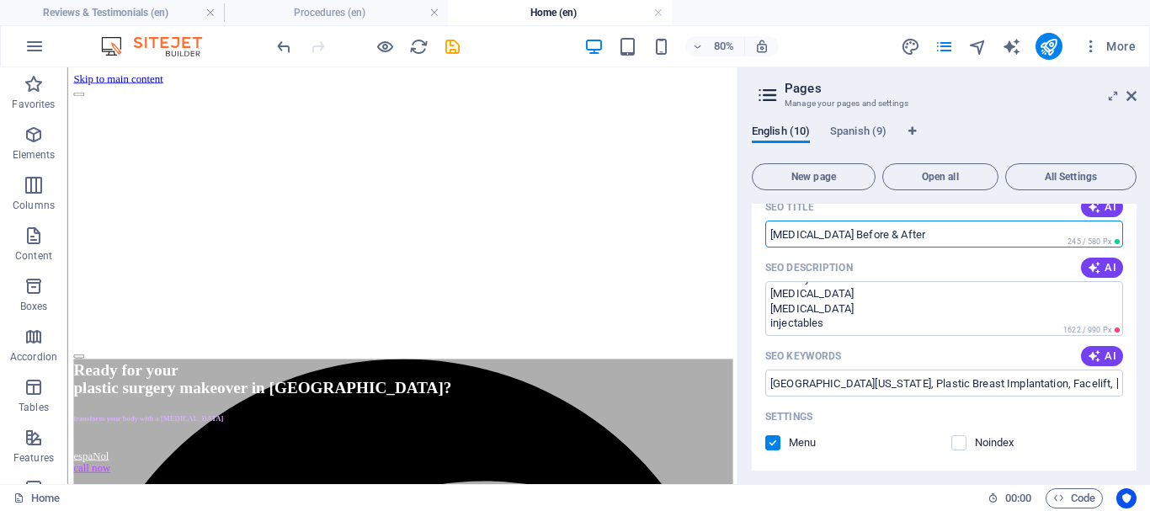
click at [916, 236] on input "[MEDICAL_DATA] Before & After" at bounding box center [944, 233] width 358 height 27
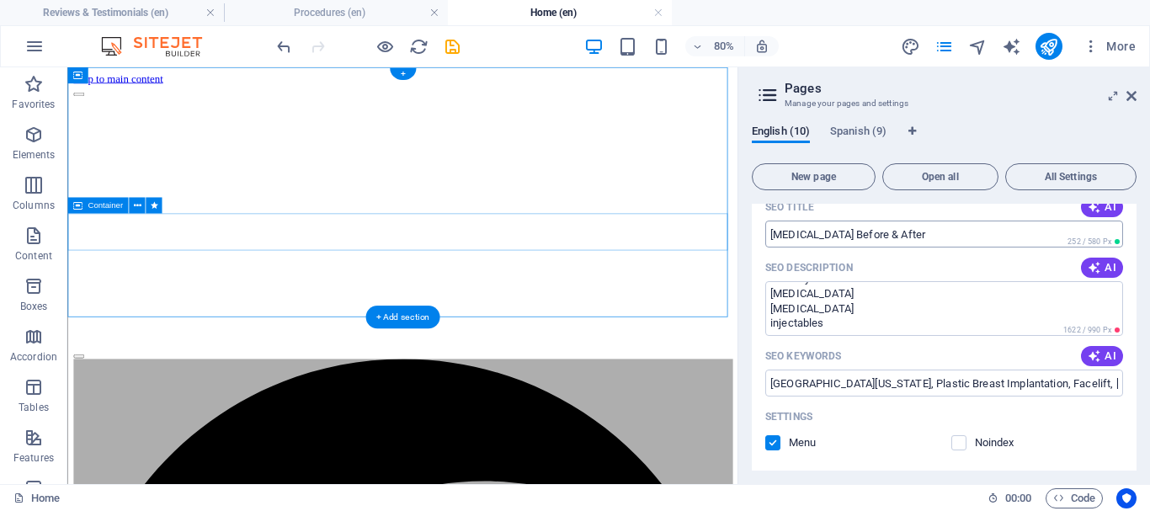
click at [946, 242] on input "[MEDICAL_DATA] Before & After" at bounding box center [944, 233] width 358 height 27
click at [945, 237] on input "[MEDICAL_DATA] Before & After" at bounding box center [944, 233] width 358 height 27
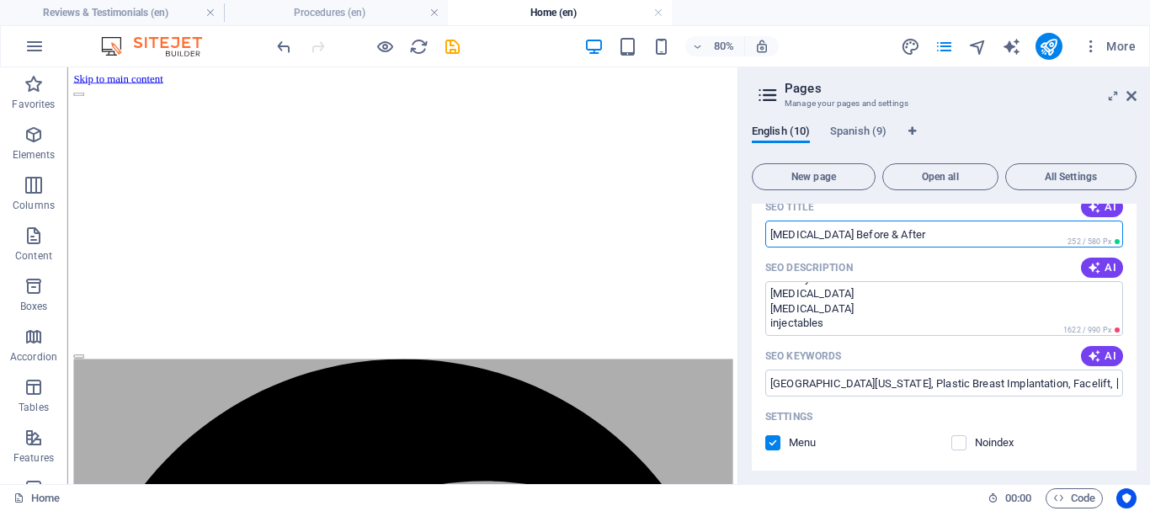
click at [937, 232] on input "[MEDICAL_DATA] Before & After" at bounding box center [944, 233] width 358 height 27
paste input "|"
type input "[MEDICAL_DATA] Before & After | [PERSON_NAME]"
click at [856, 307] on textarea "Soy Tu Cirujana Plastica, talented aesthetic providers offer the latest non-sur…" at bounding box center [944, 308] width 358 height 55
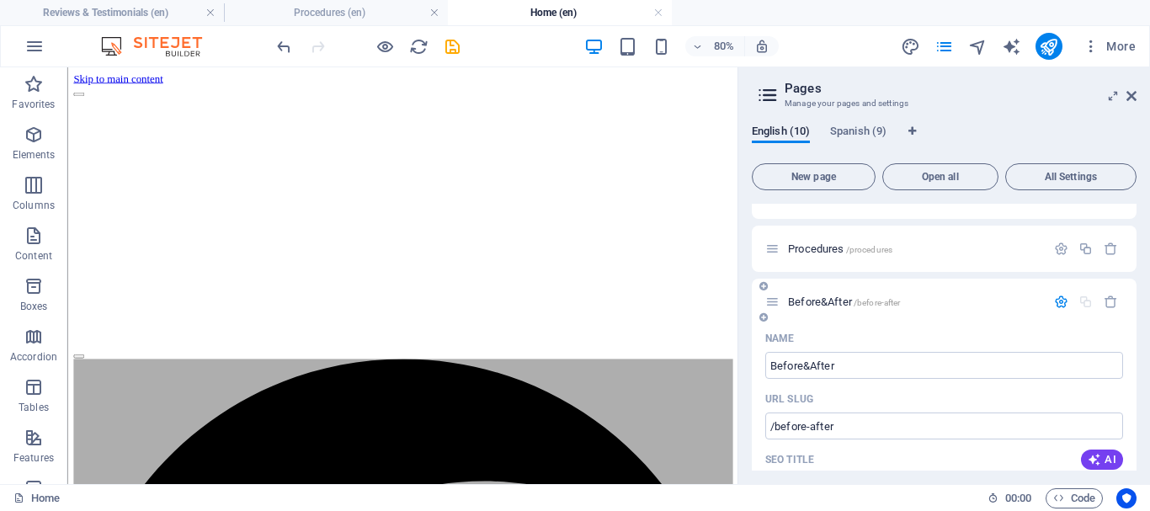
scroll to position [252, 0]
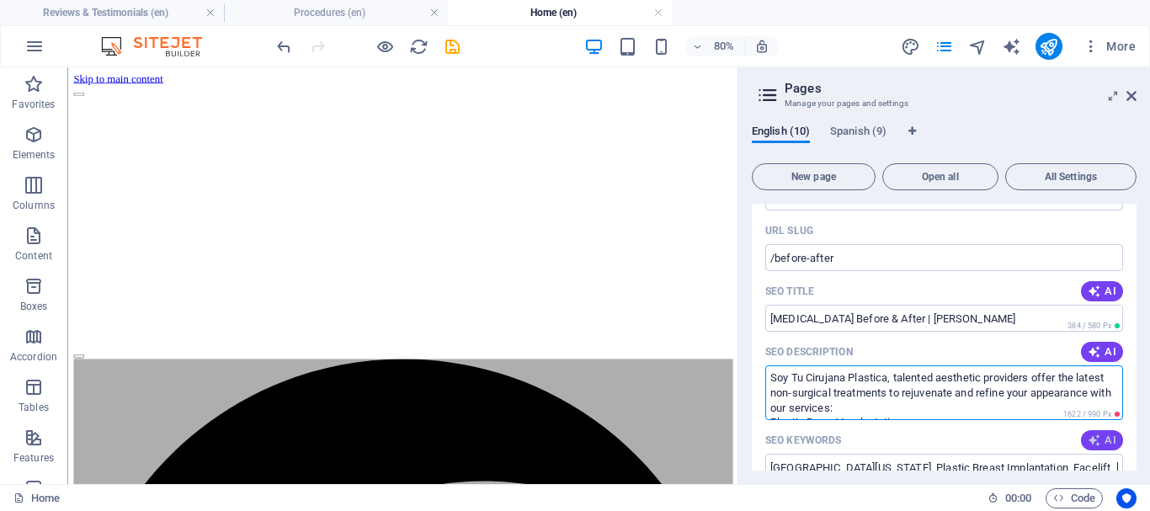
click at [1101, 437] on span "AI" at bounding box center [1101, 439] width 29 height 13
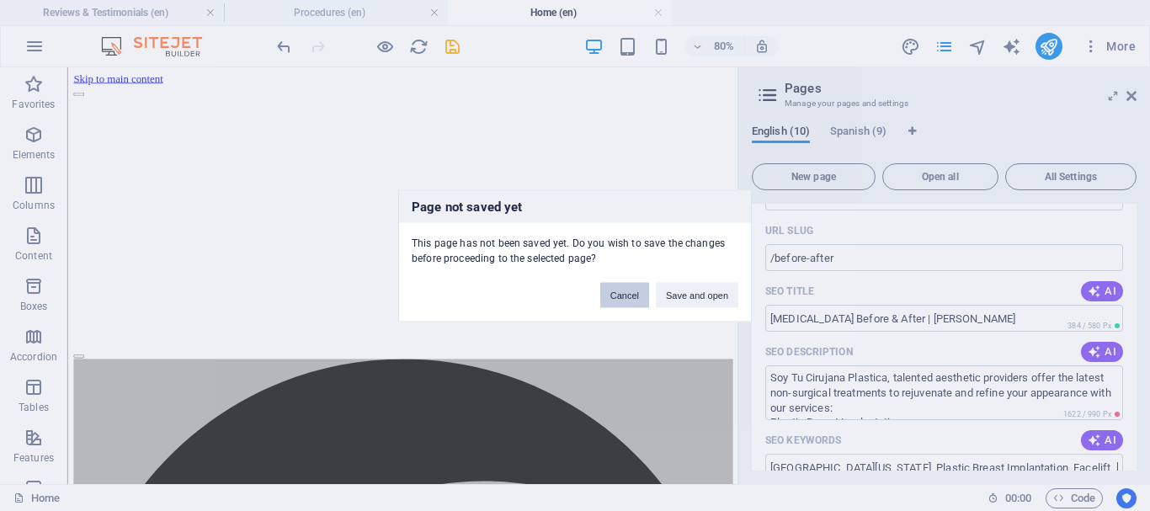
click at [623, 294] on button "Cancel" at bounding box center [624, 294] width 49 height 25
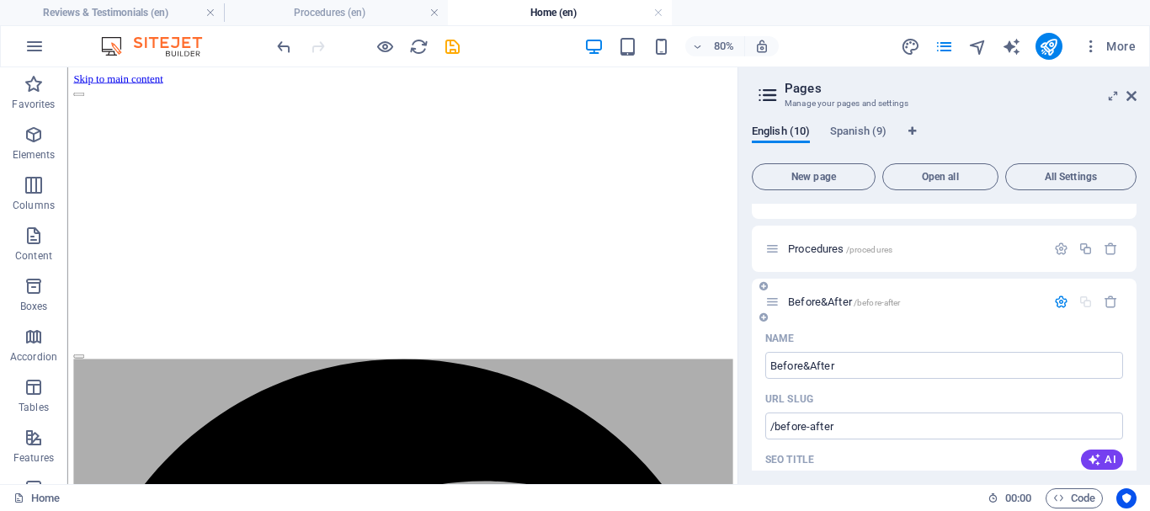
scroll to position [0, 0]
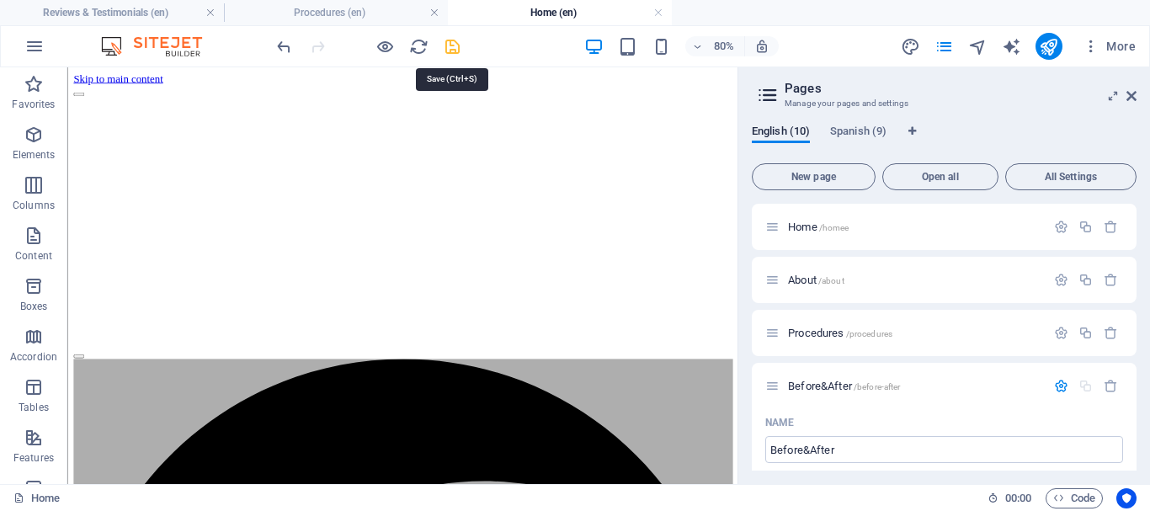
click at [455, 45] on icon "save" at bounding box center [452, 46] width 19 height 19
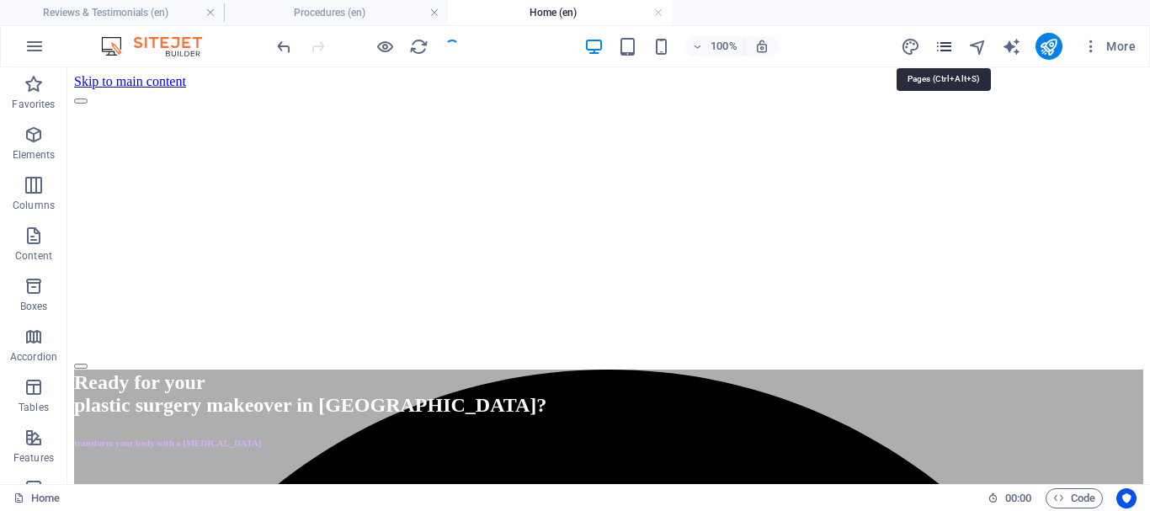
click at [943, 46] on icon "pages" at bounding box center [943, 46] width 19 height 19
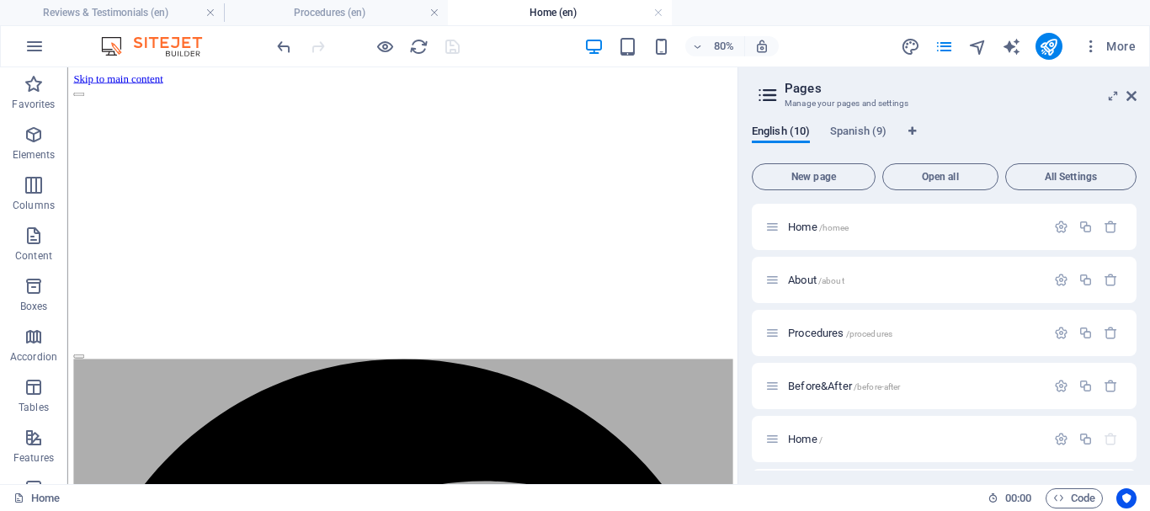
click at [654, 14] on link at bounding box center [658, 13] width 10 height 16
click at [434, 8] on link at bounding box center [434, 13] width 10 height 16
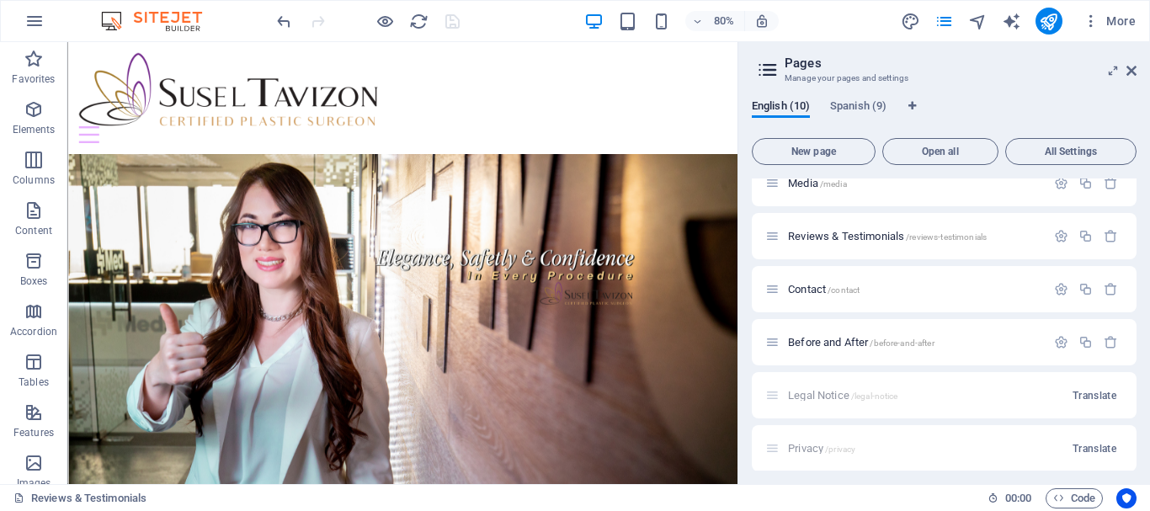
scroll to position [252, 0]
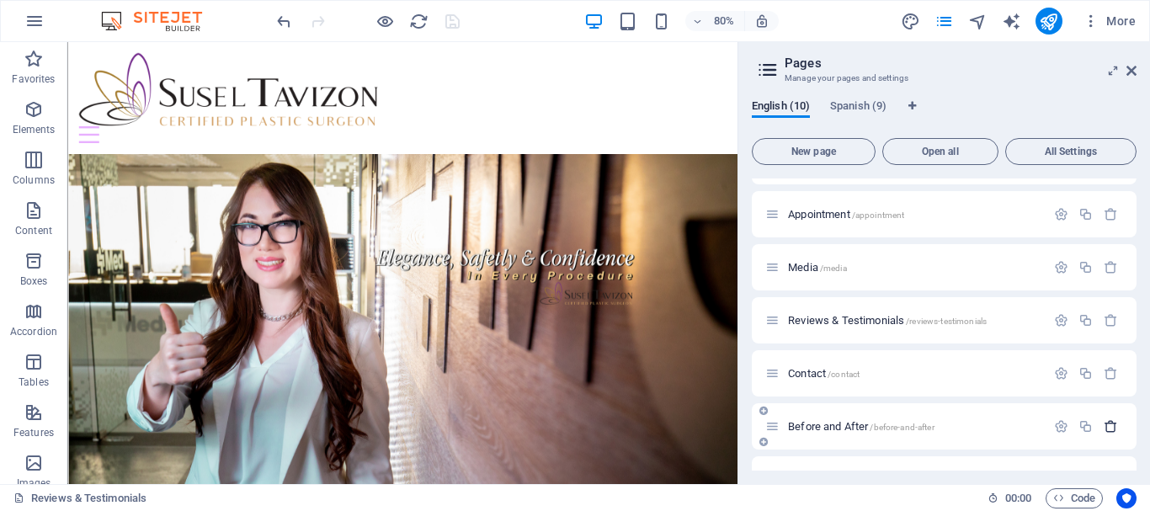
click at [1113, 428] on icon "button" at bounding box center [1110, 426] width 14 height 14
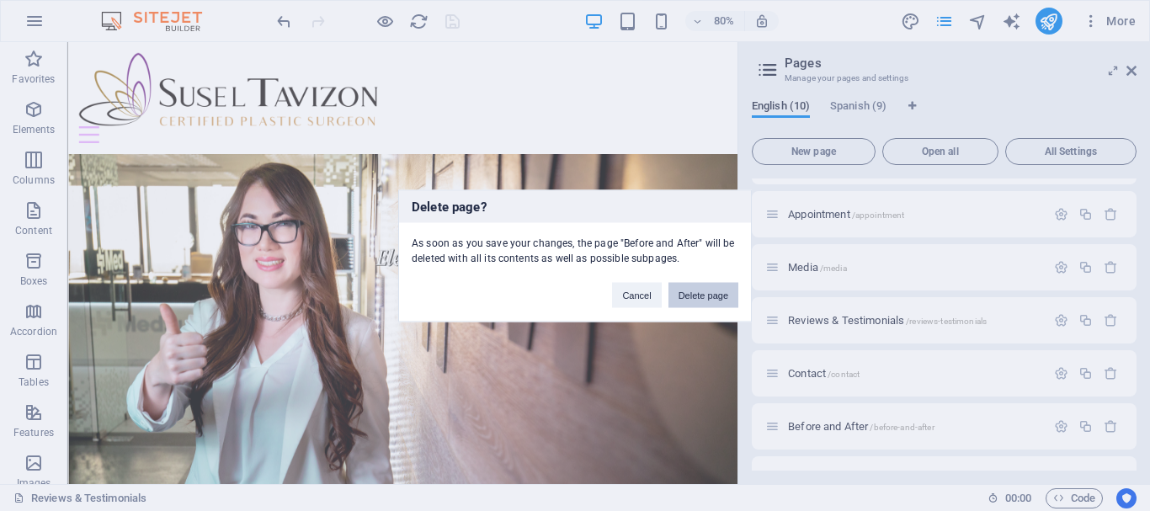
click at [700, 285] on button "Delete page" at bounding box center [703, 294] width 70 height 25
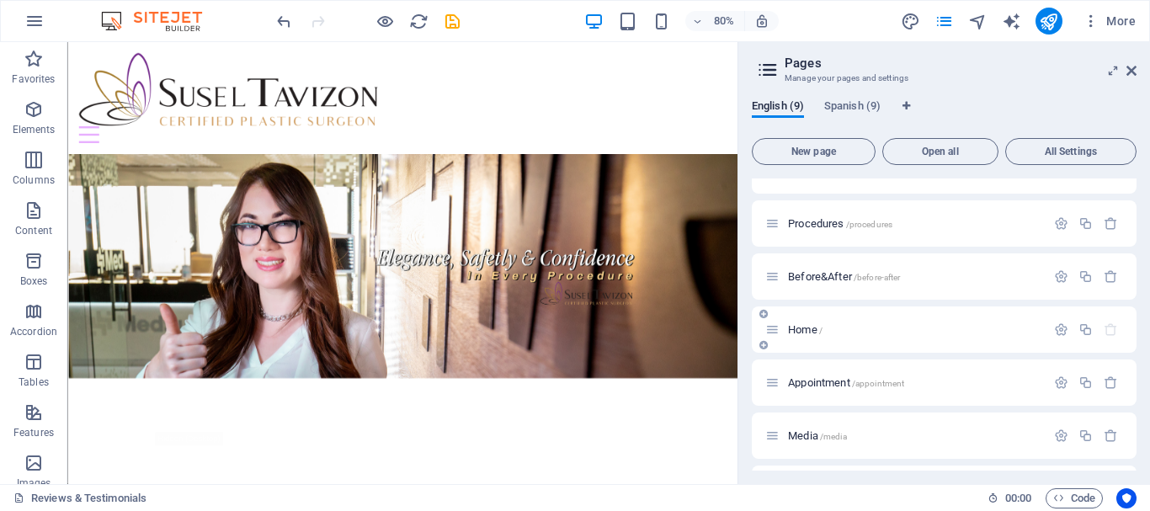
scroll to position [0, 0]
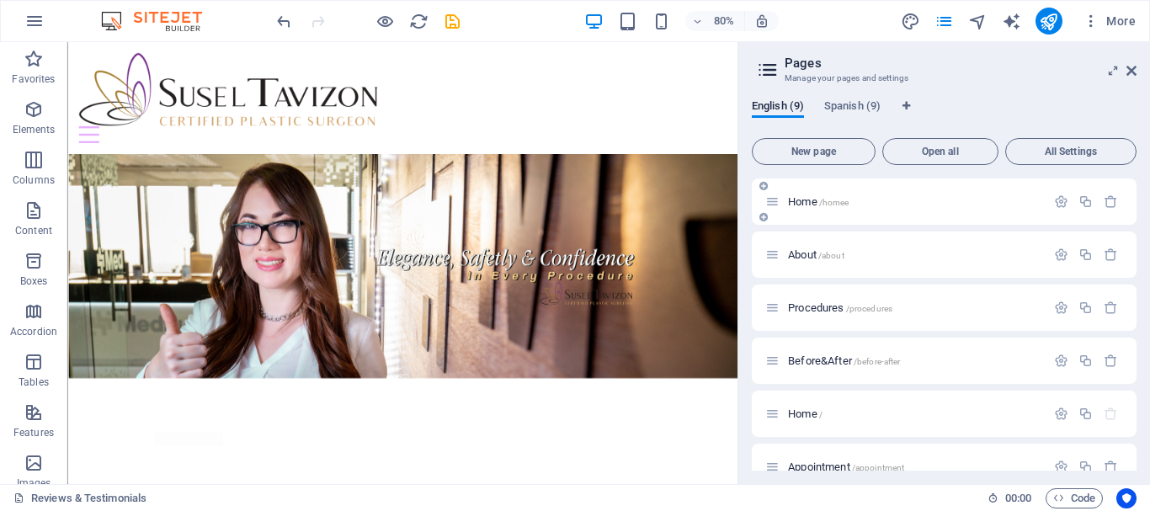
click at [823, 203] on span "/homee" at bounding box center [834, 202] width 30 height 9
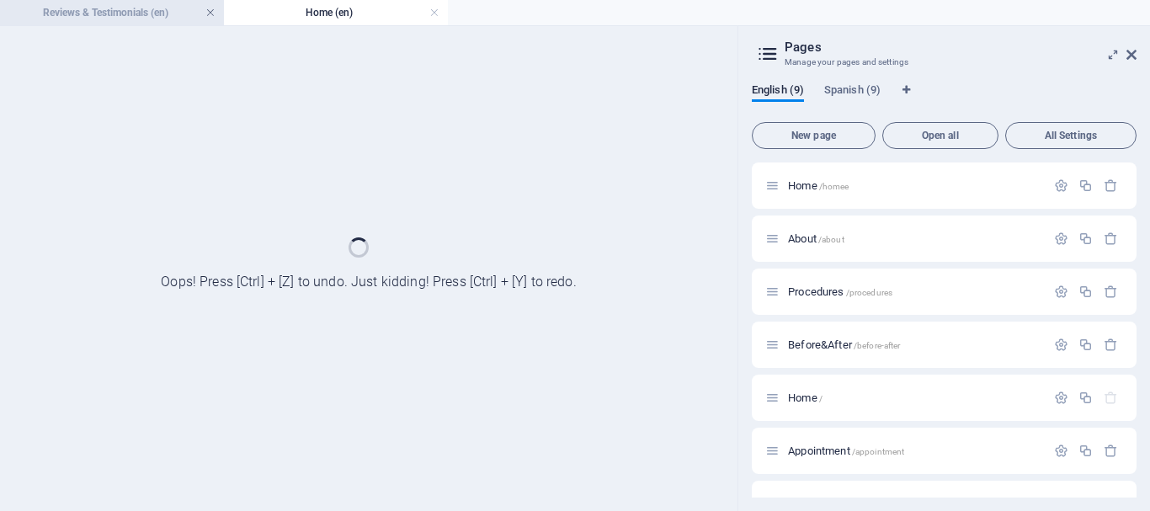
click at [210, 7] on link at bounding box center [210, 13] width 10 height 16
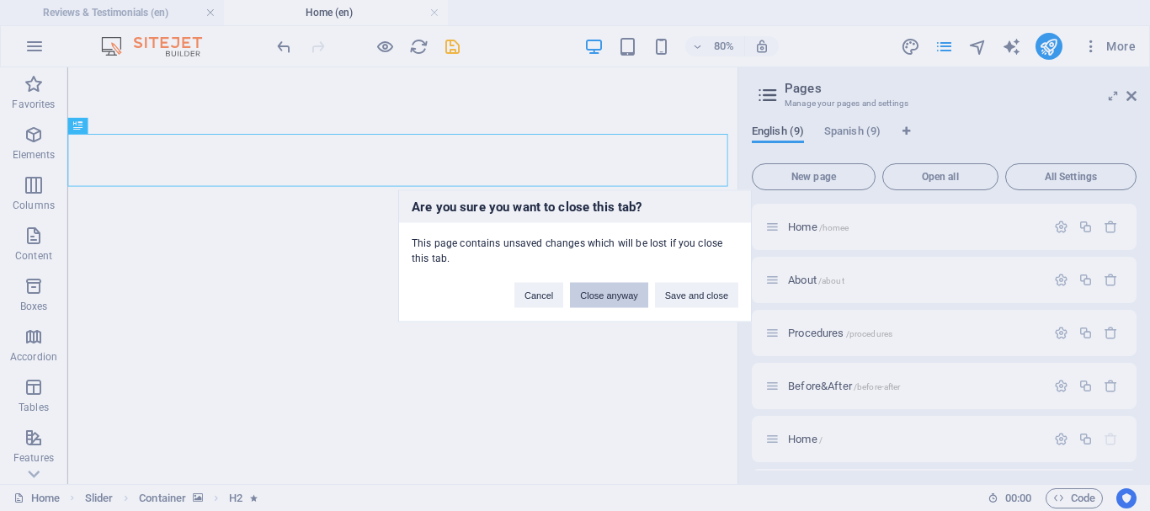
click at [605, 293] on button "Close anyway" at bounding box center [608, 294] width 77 height 25
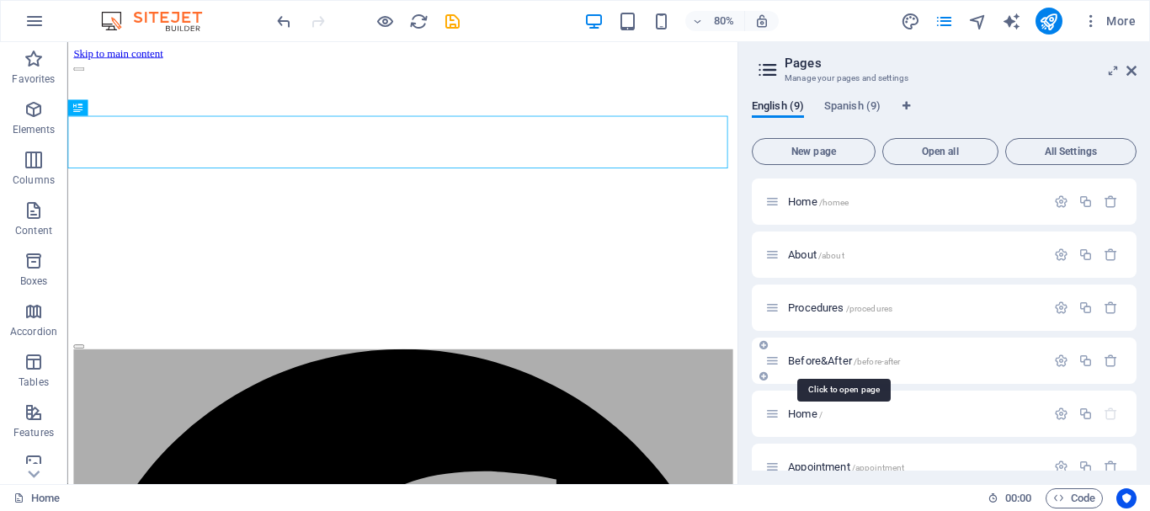
click at [825, 360] on span "Before&After /before-after" at bounding box center [844, 360] width 112 height 13
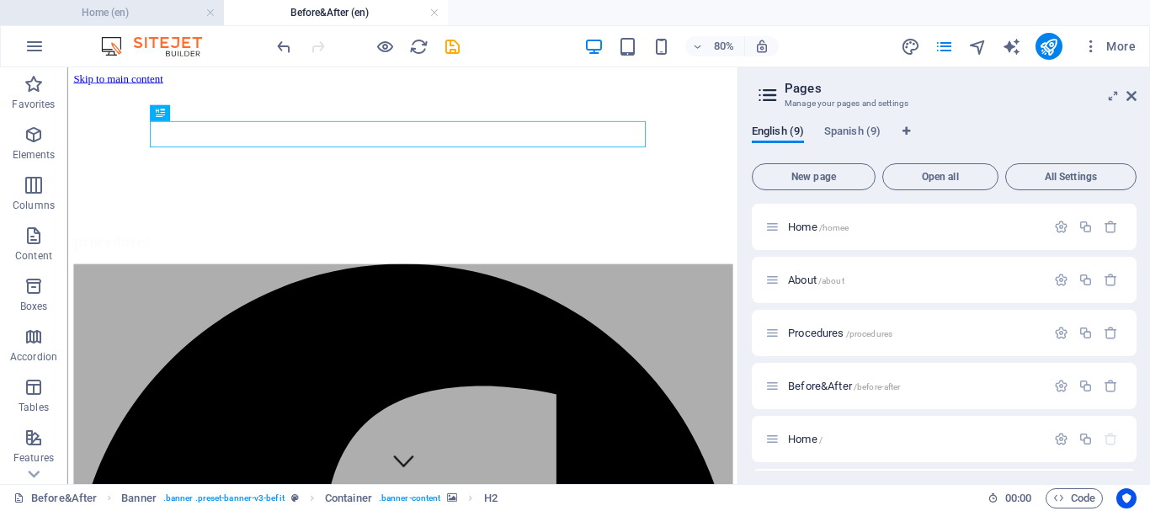
click at [110, 6] on h4 "Home (en)" at bounding box center [112, 12] width 224 height 19
